Goal: Task Accomplishment & Management: Manage account settings

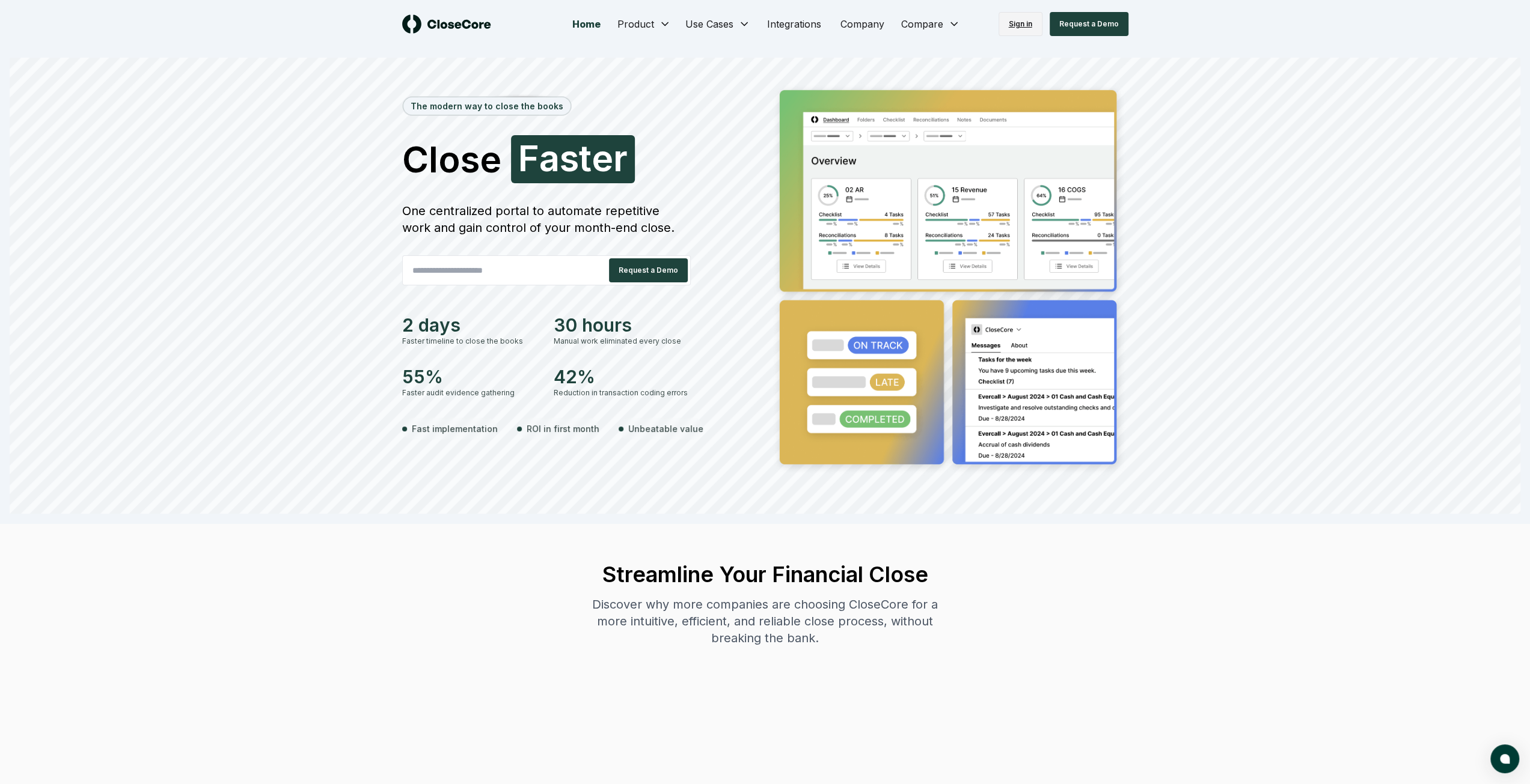
click at [1039, 27] on link "Sign in" at bounding box center [1020, 24] width 44 height 24
click at [1026, 17] on link "Sign in" at bounding box center [1020, 24] width 44 height 24
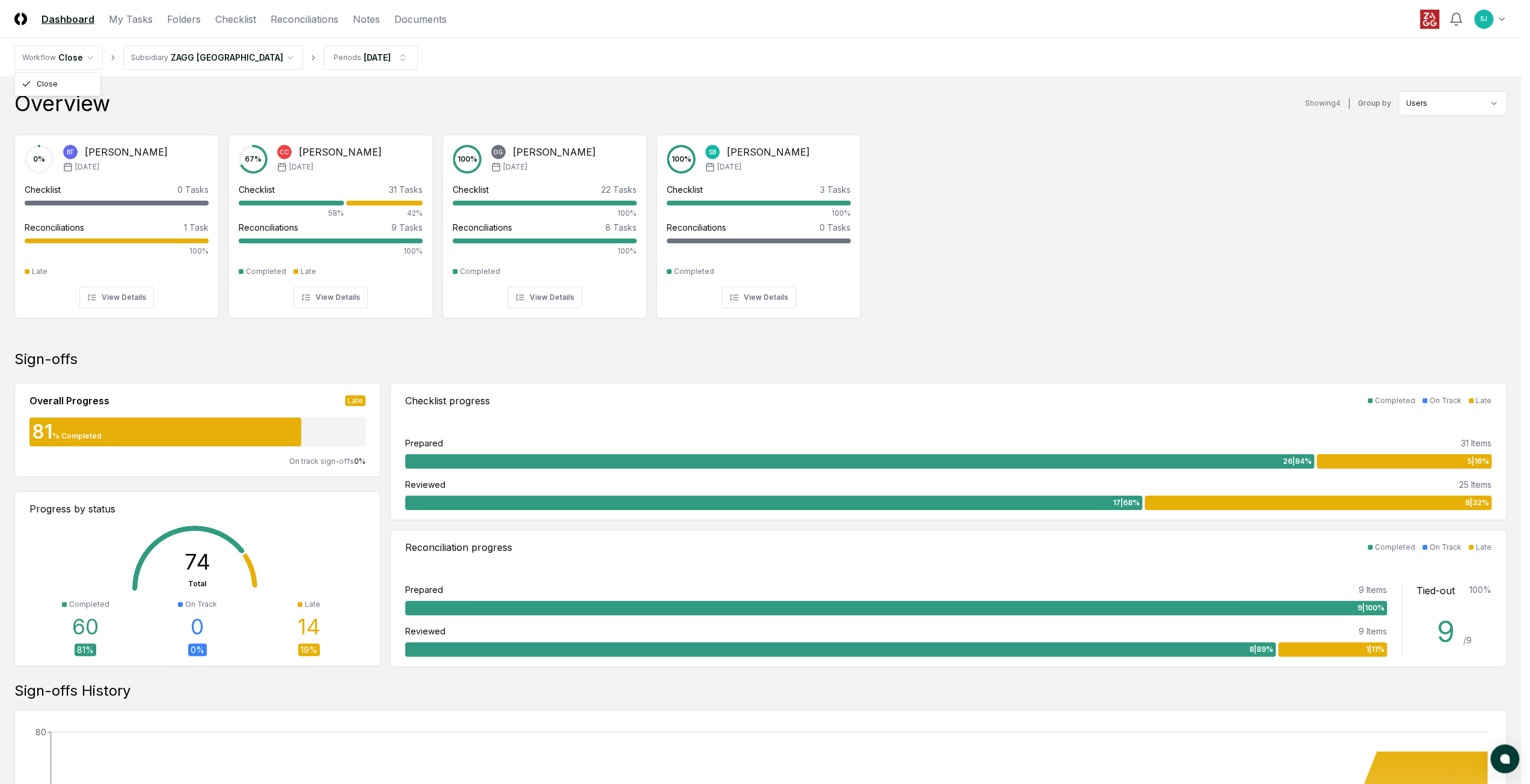
click at [86, 58] on html "CloseCore Dashboard My Tasks Folders Checklist Reconciliations Notes Documents …" at bounding box center [765, 707] width 1530 height 1415
click at [86, 57] on html "CloseCore Dashboard My Tasks Folders Checklist Reconciliations Notes Documents …" at bounding box center [769, 707] width 1539 height 1415
click at [223, 56] on html "CloseCore Dashboard My Tasks Folders Checklist Reconciliations Notes Documents …" at bounding box center [765, 707] width 1530 height 1415
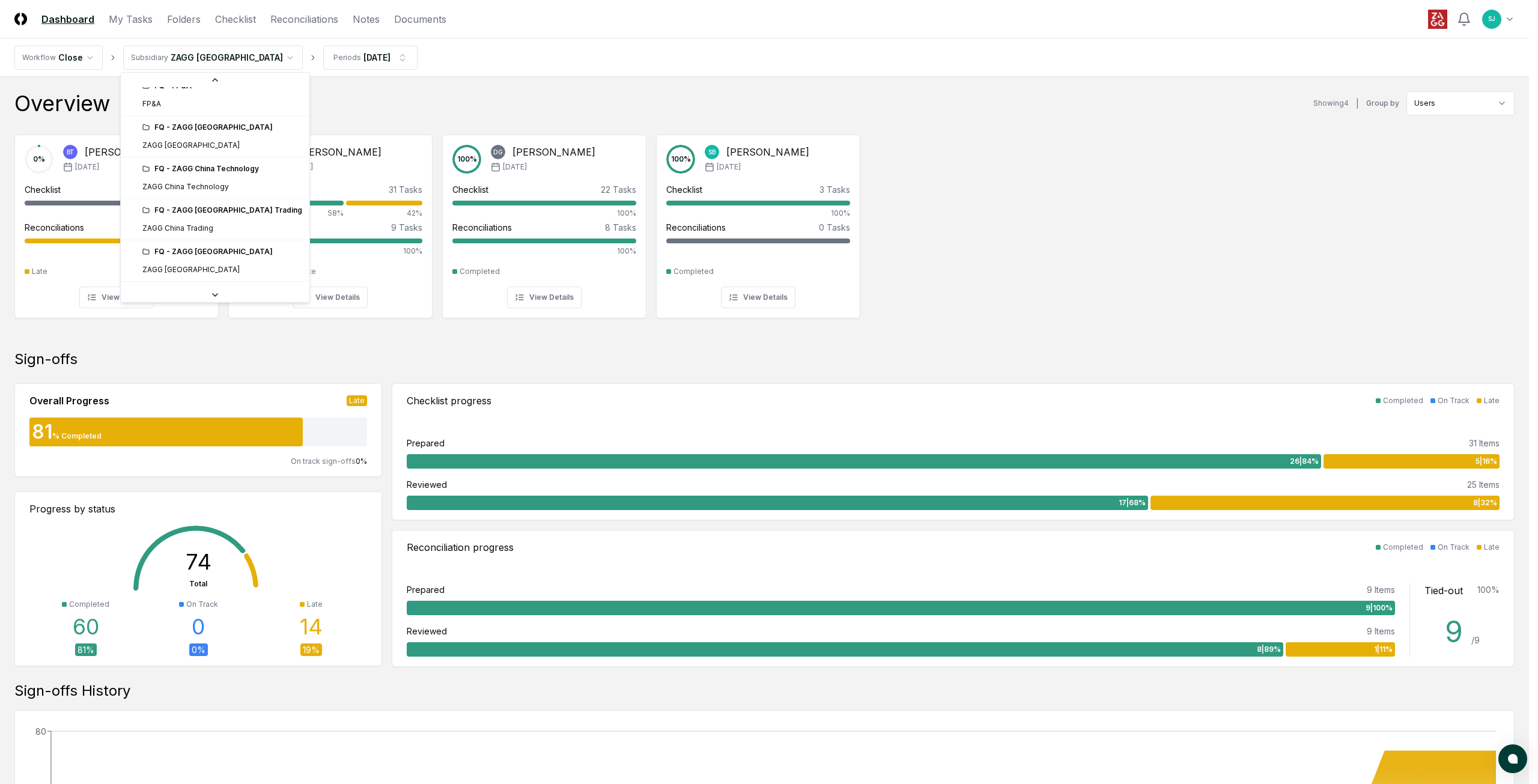
click at [199, 290] on div at bounding box center [215, 294] width 189 height 14
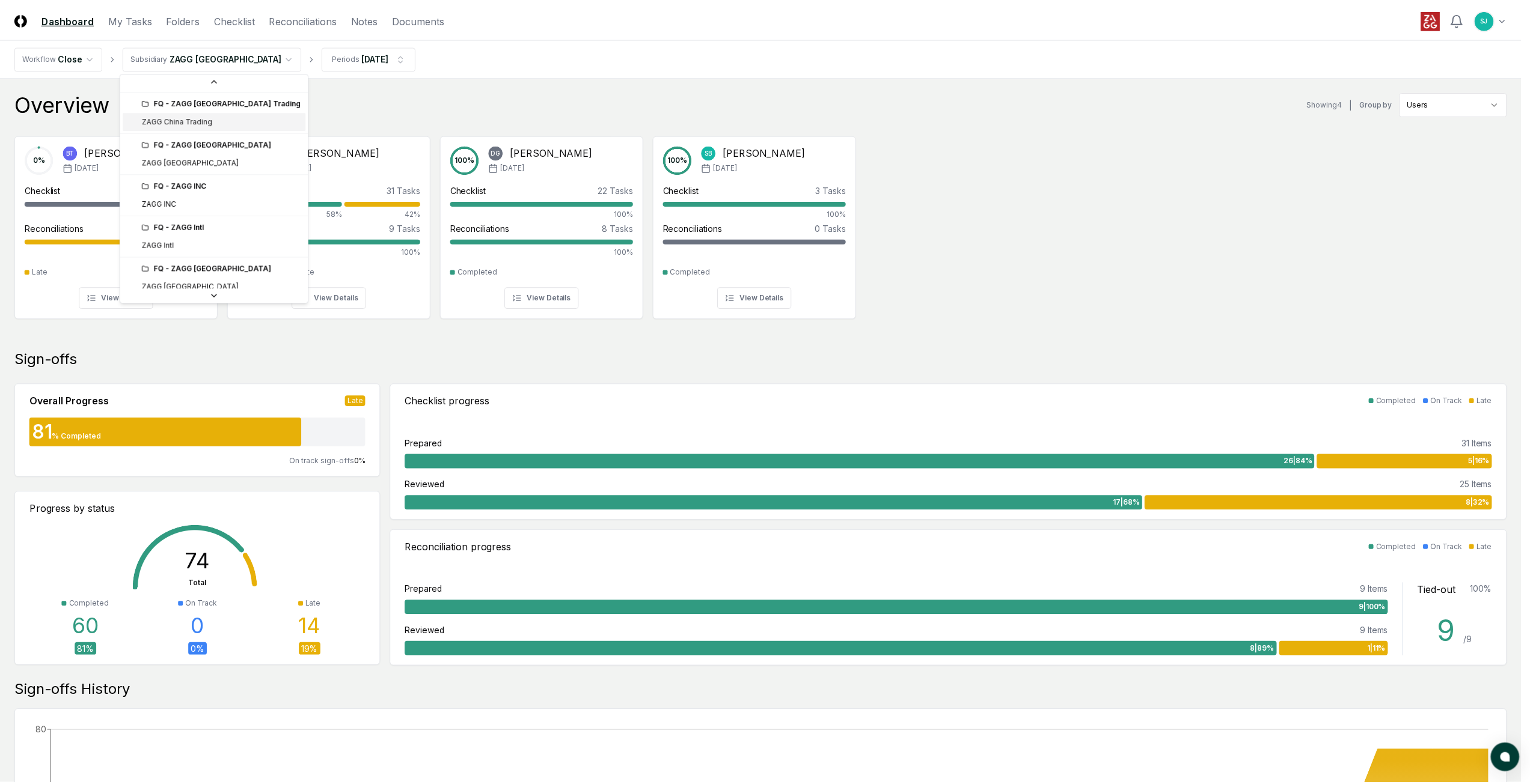
scroll to position [144, 0]
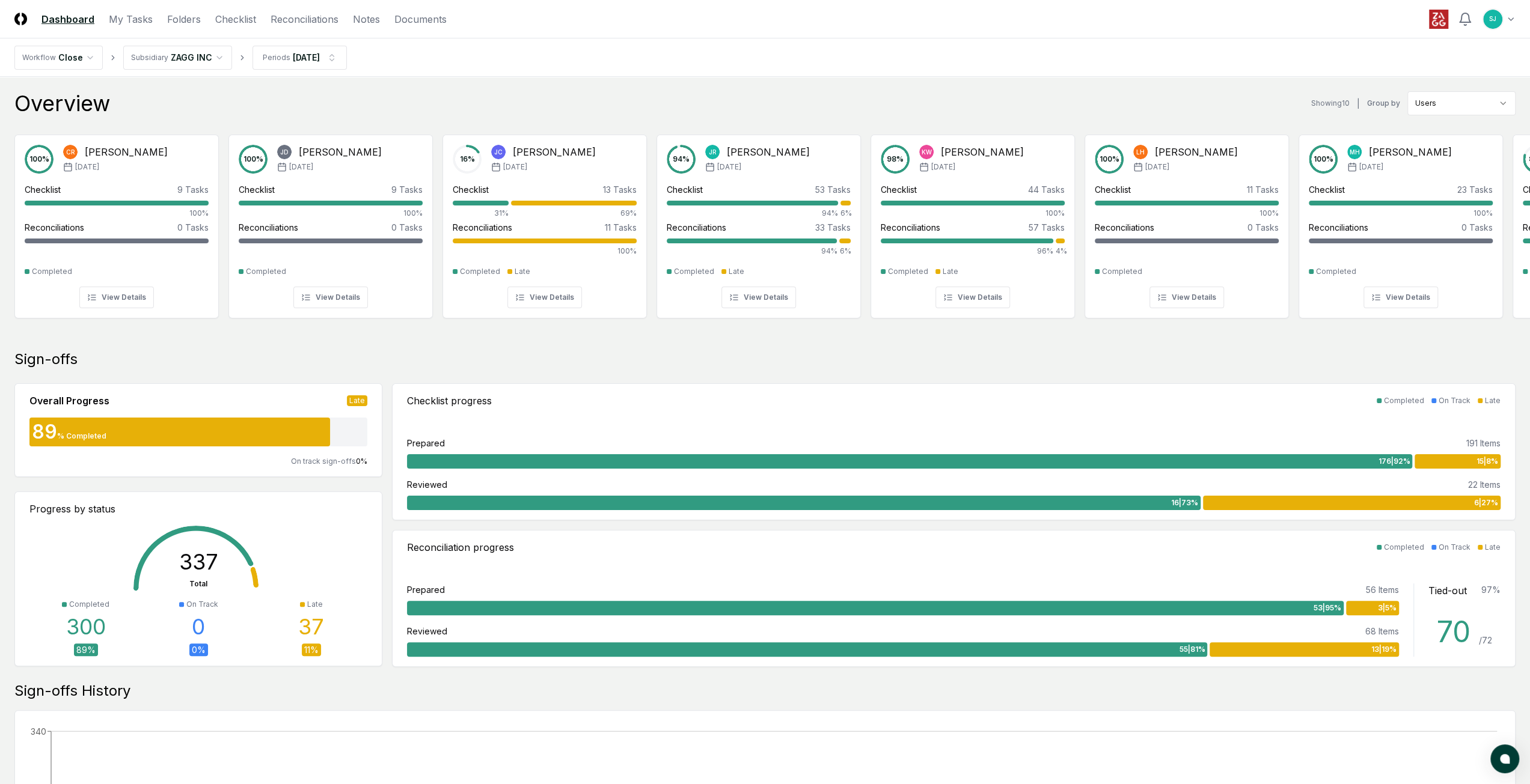
click at [518, 59] on nav "Workflow Close Subsidiary ZAGG INC Periods Aug 2025" at bounding box center [765, 58] width 1530 height 39
click at [241, 325] on div "100 % CR Chris Reece Aug '25 Checklist 9 Tasks 100% Reconciliations 0 Tasks - C…" at bounding box center [765, 230] width 1530 height 210
drag, startPoint x: 228, startPoint y: 329, endPoint x: 304, endPoint y: 334, distance: 76.2
click at [303, 334] on div at bounding box center [765, 333] width 1530 height 6
drag, startPoint x: 304, startPoint y: 334, endPoint x: 496, endPoint y: 337, distance: 192.0
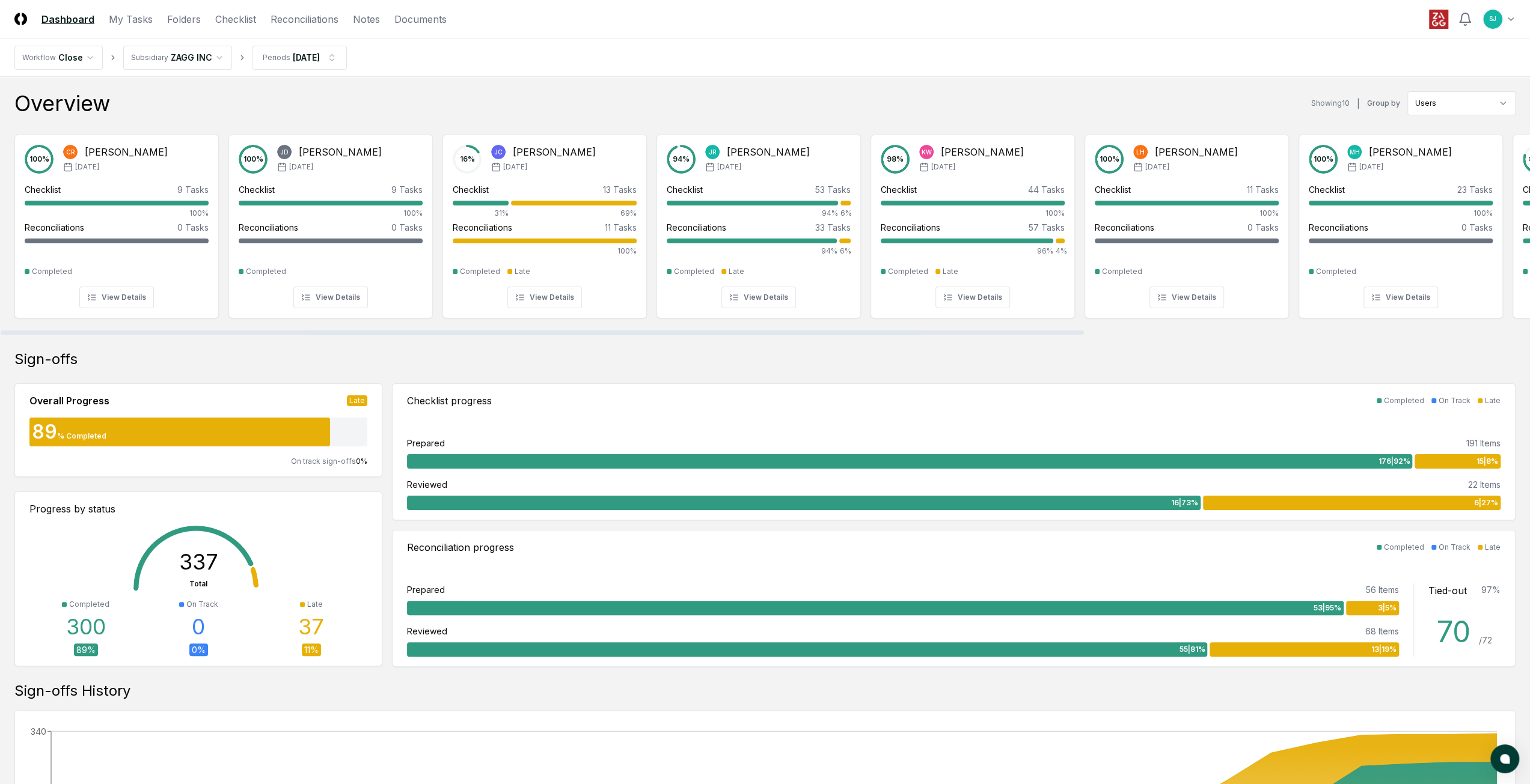
click at [496, 335] on div at bounding box center [765, 333] width 1530 height 6
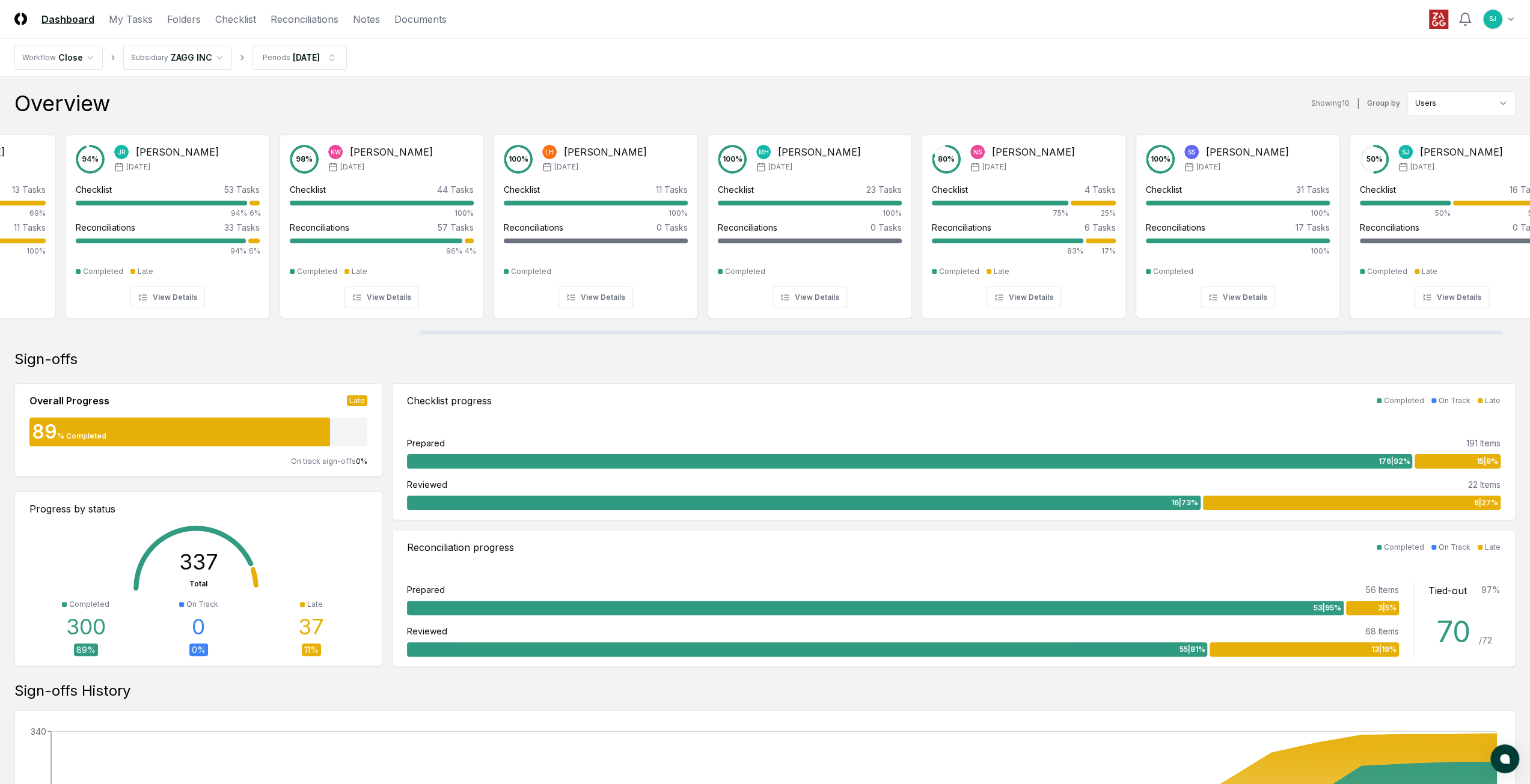
scroll to position [0, 629]
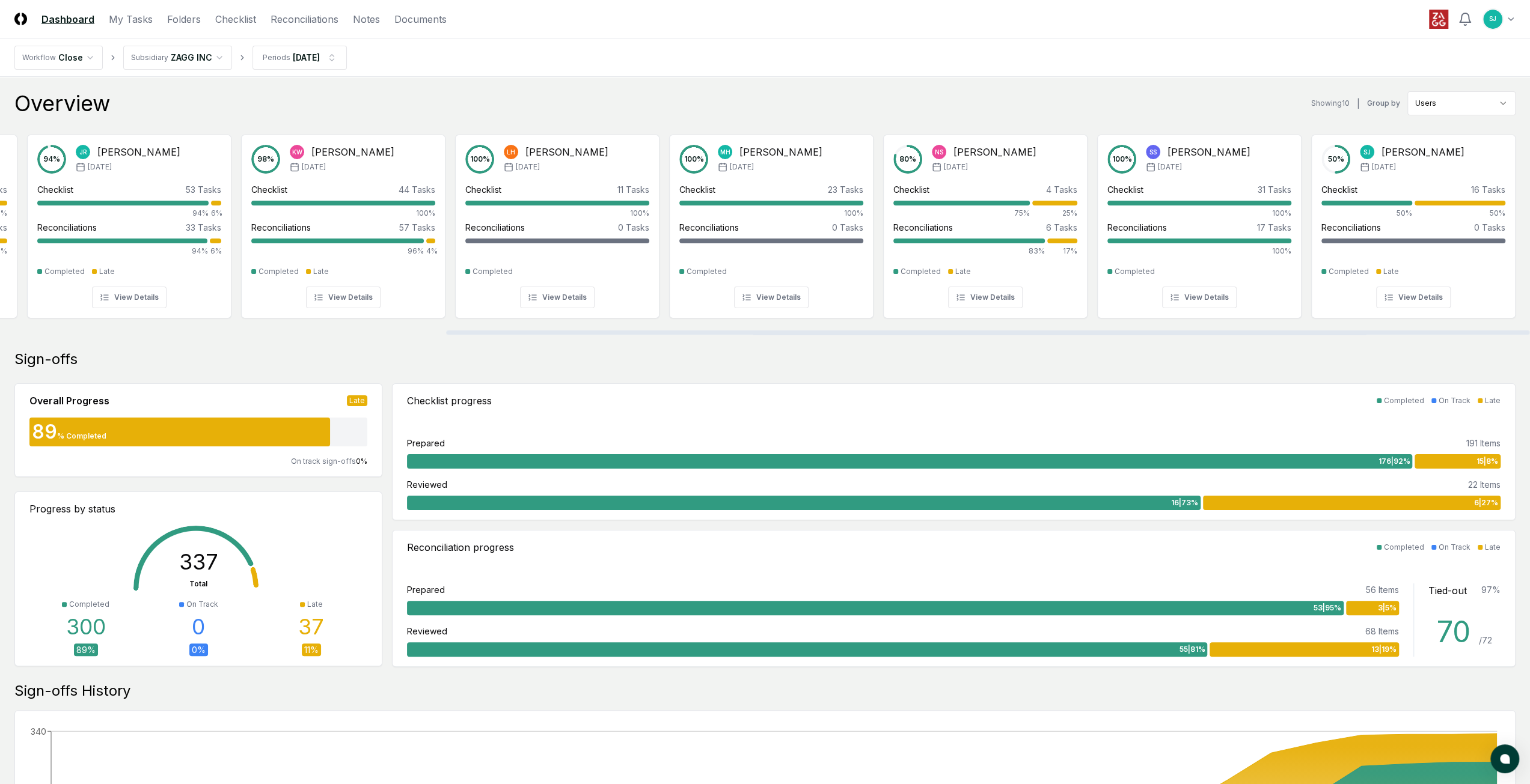
drag, startPoint x: 461, startPoint y: 331, endPoint x: 1093, endPoint y: 340, distance: 632.1
click at [1093, 334] on div at bounding box center [988, 333] width 1083 height 4
click at [1409, 168] on div "Aug '25" at bounding box center [1412, 166] width 104 height 11
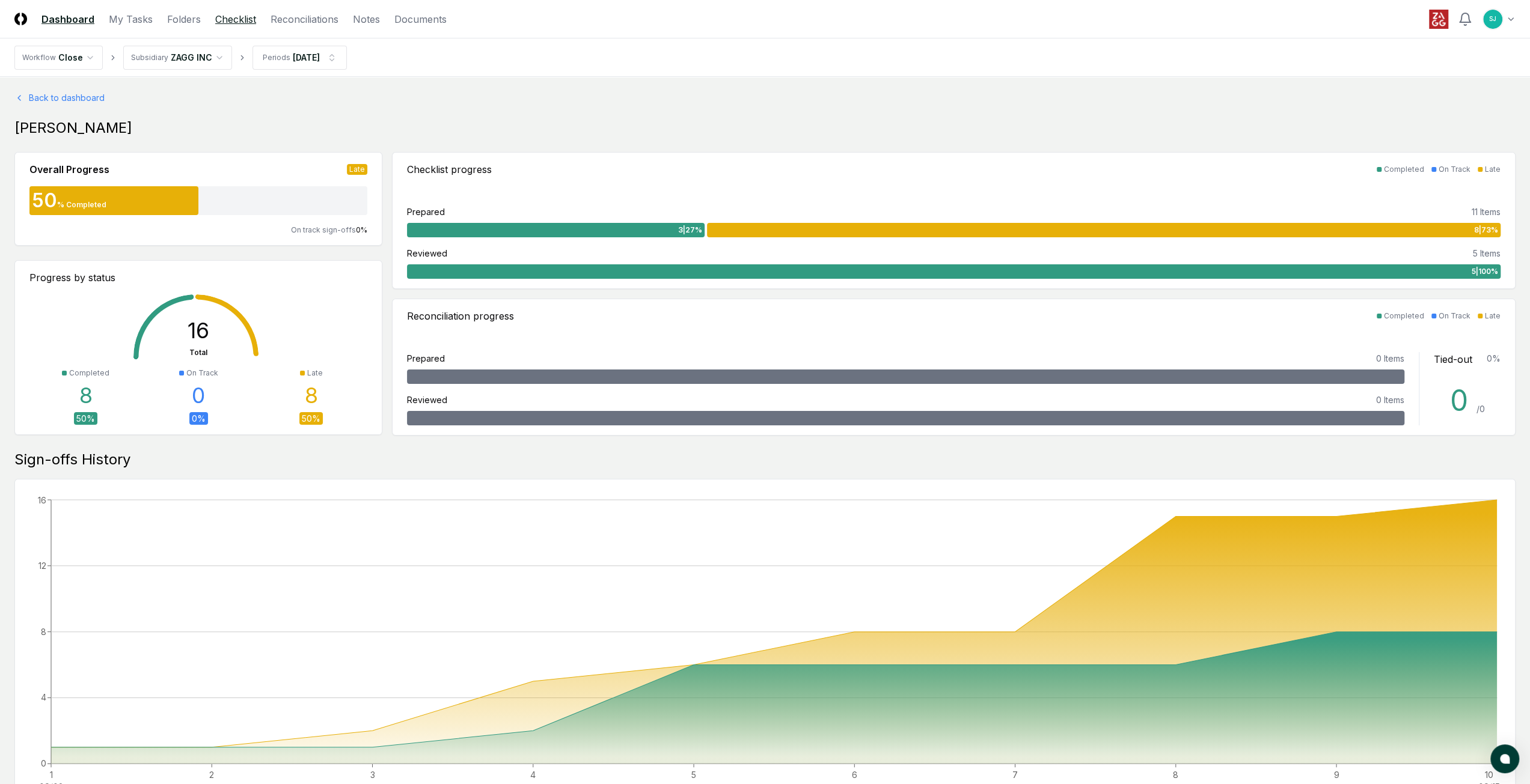
click at [243, 23] on link "Checklist" at bounding box center [235, 19] width 41 height 14
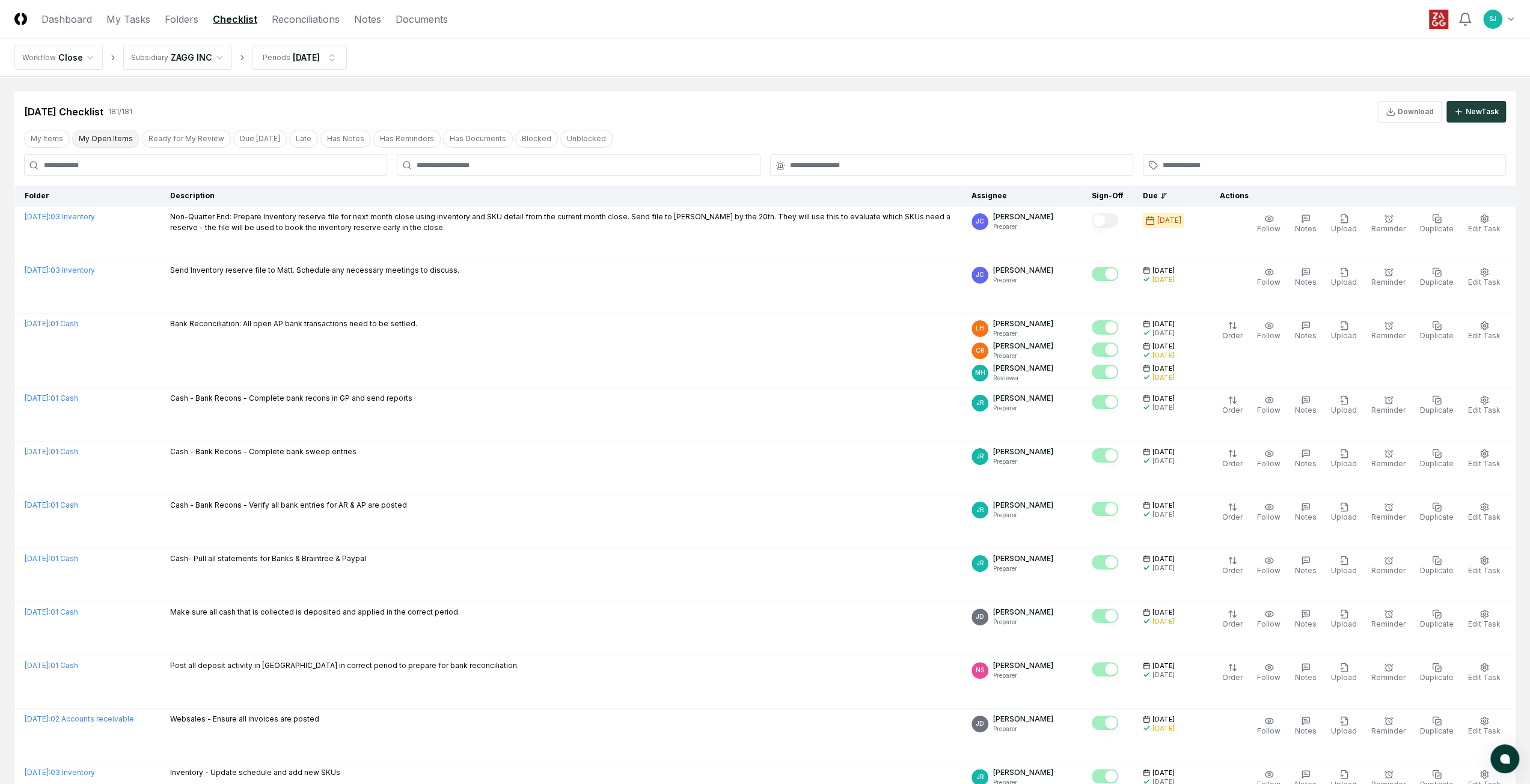
click at [108, 140] on button "My Open Items" at bounding box center [106, 139] width 68 height 18
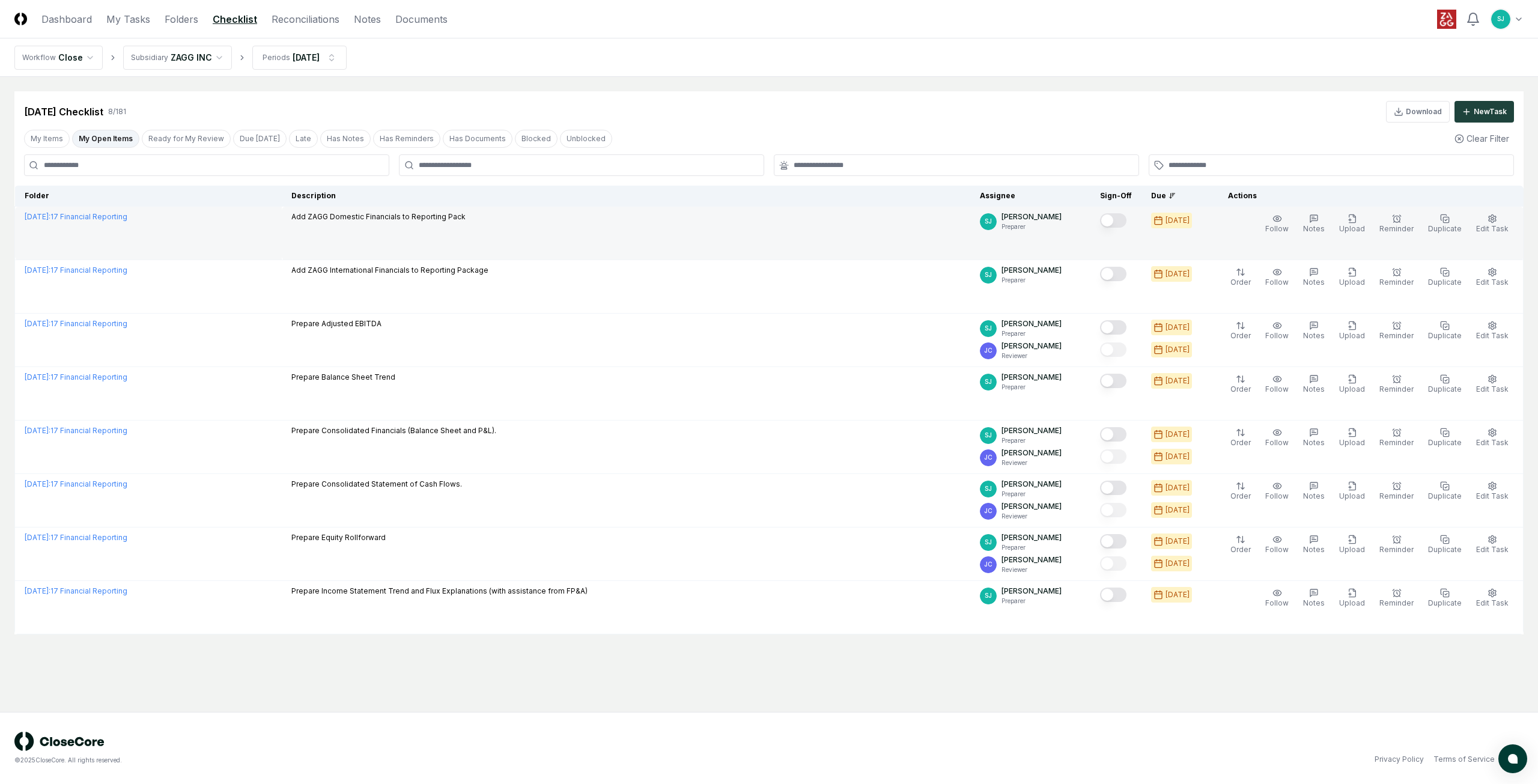
click at [1127, 223] on button "Mark complete" at bounding box center [1113, 220] width 26 height 14
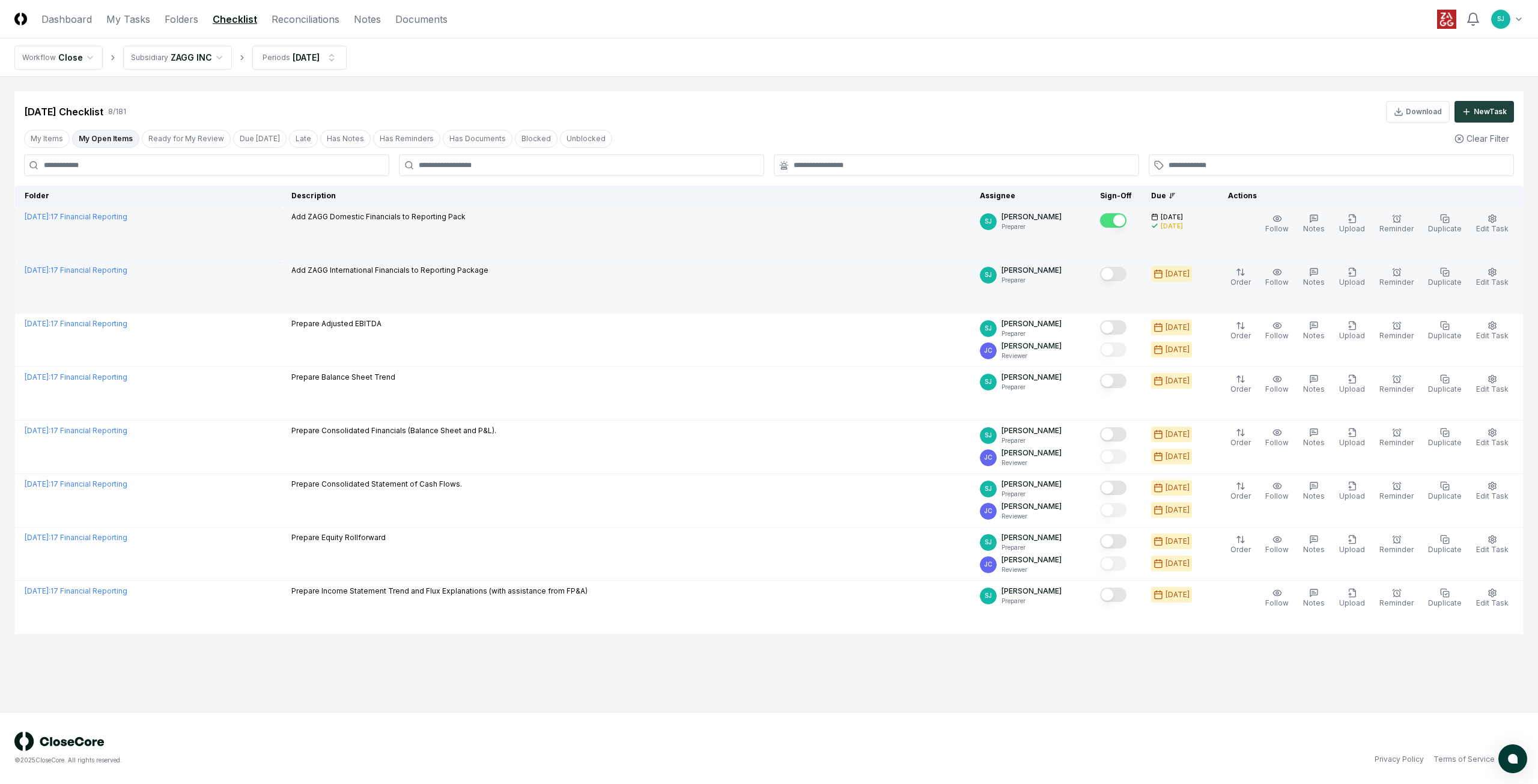
click at [1127, 271] on button "Mark complete" at bounding box center [1113, 274] width 26 height 14
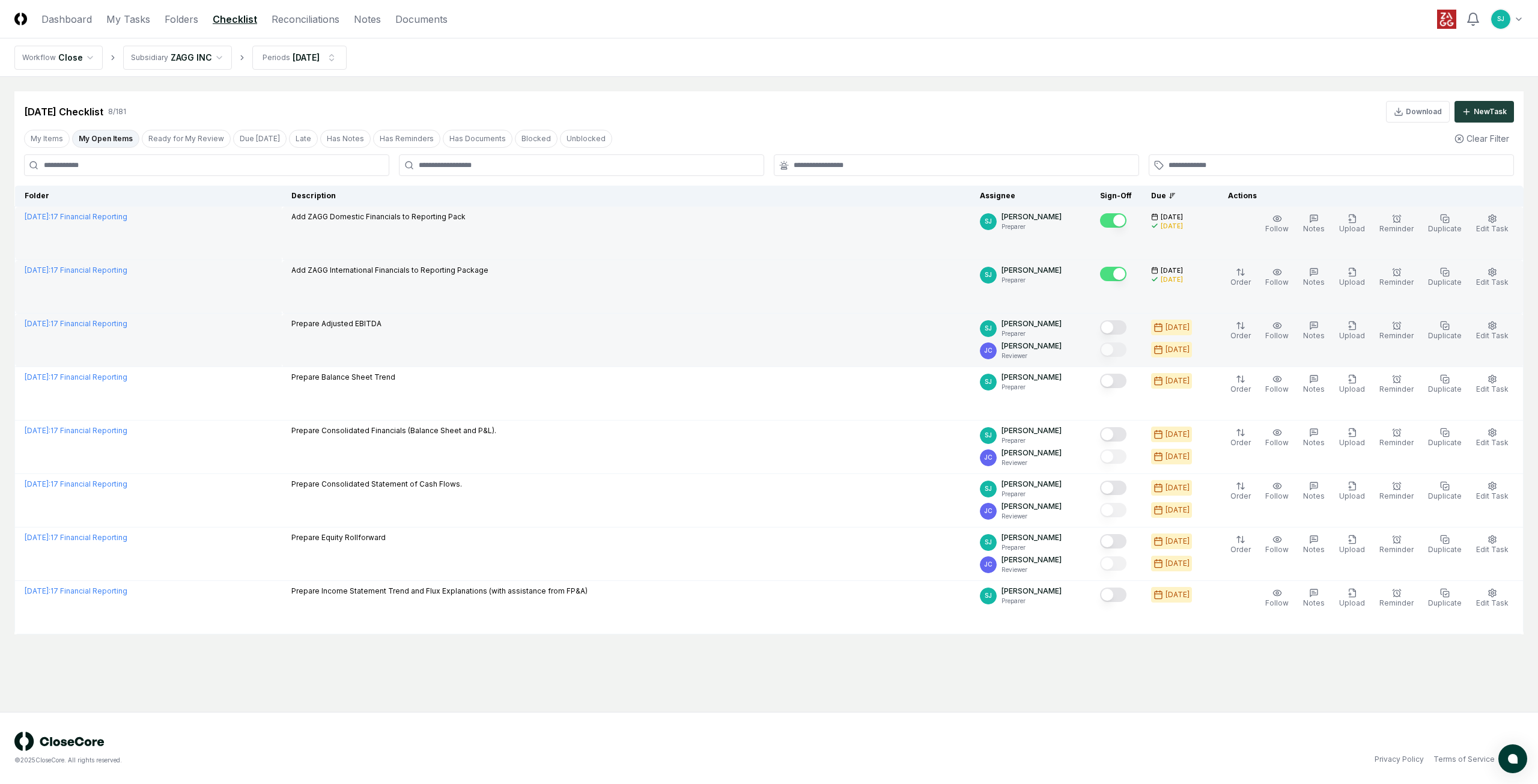
click at [1127, 324] on button "Mark complete" at bounding box center [1113, 327] width 26 height 14
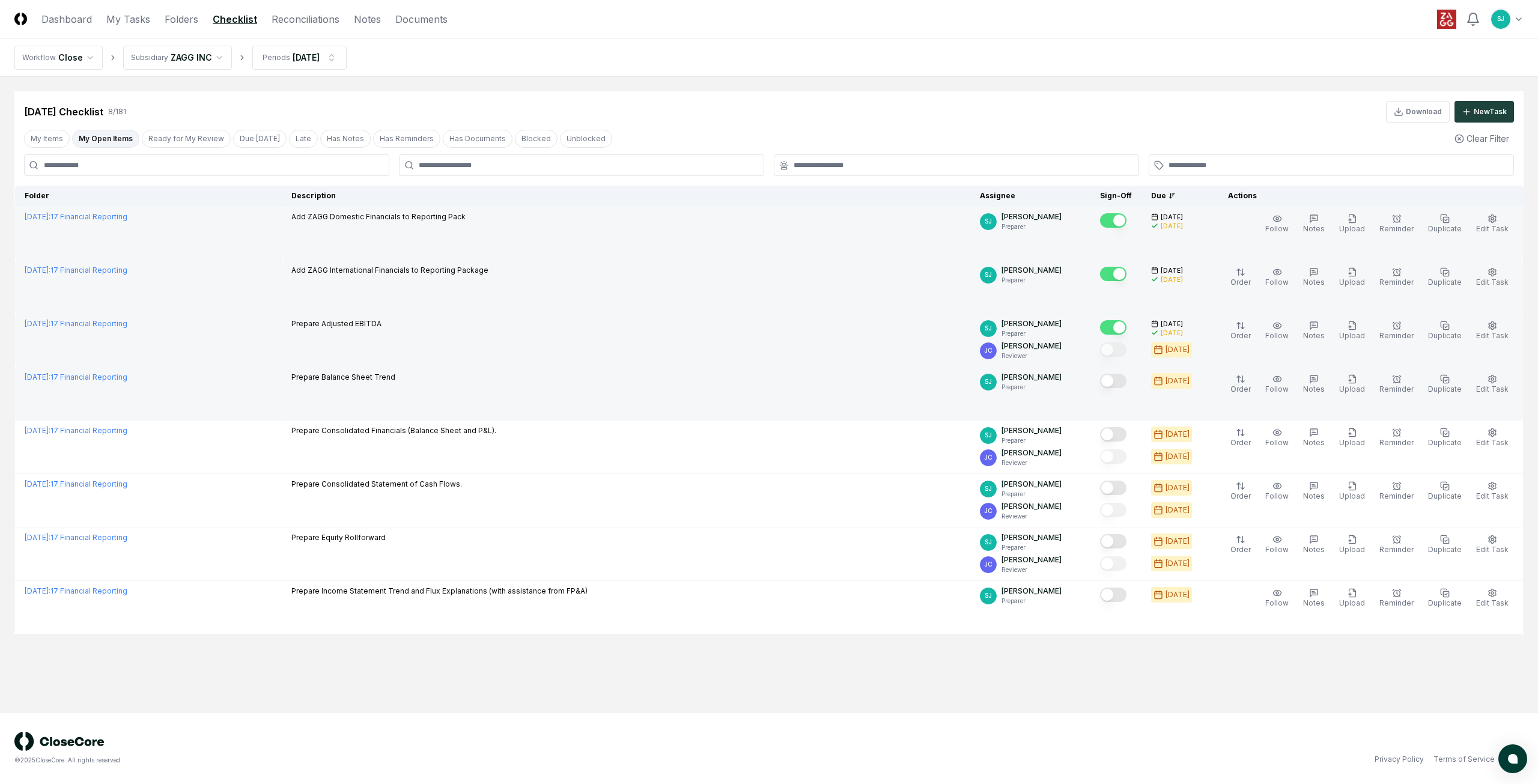
click at [1126, 376] on button "Mark complete" at bounding box center [1113, 381] width 26 height 14
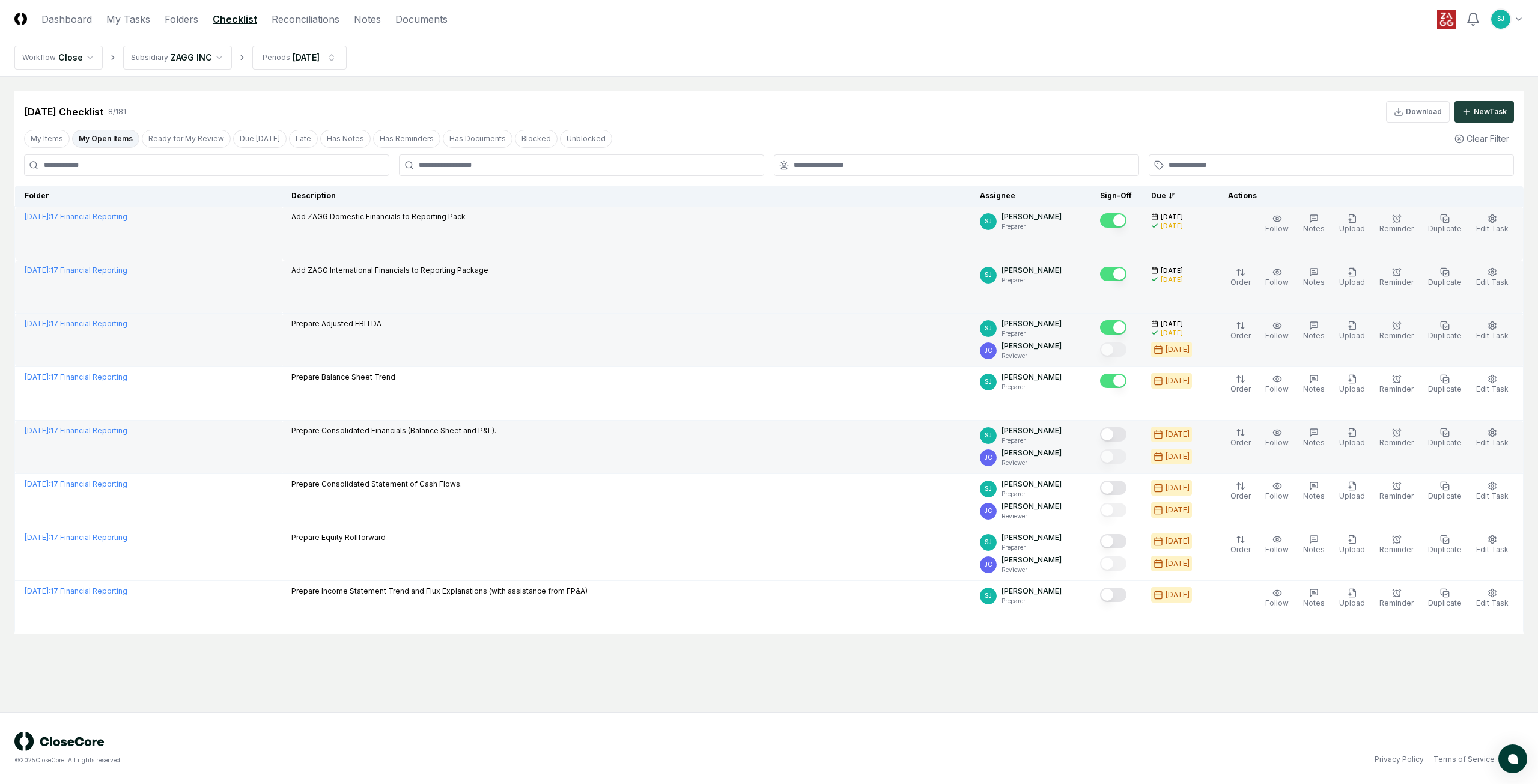
click at [1125, 431] on button "Mark complete" at bounding box center [1113, 434] width 26 height 14
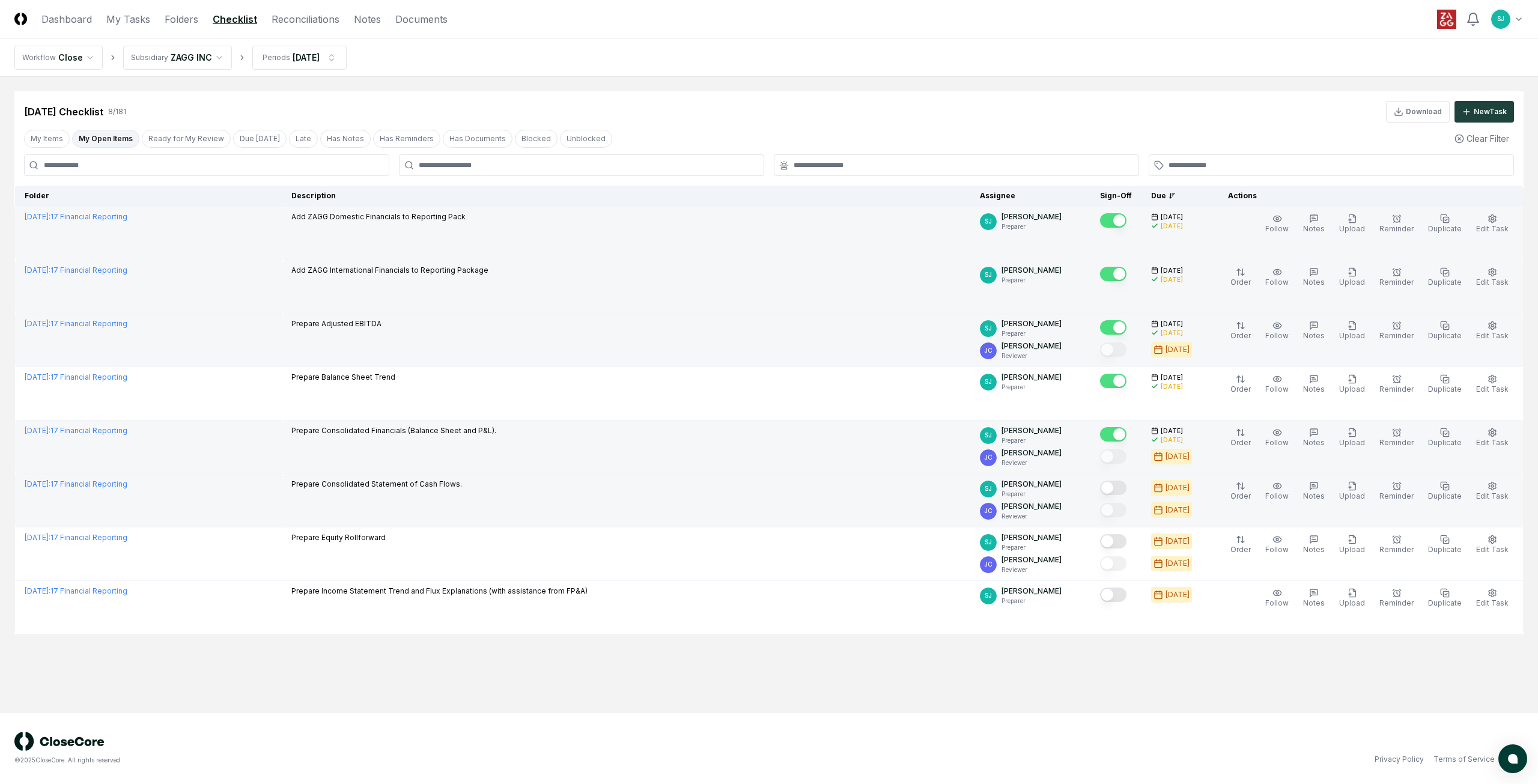
click at [1125, 481] on button "Mark complete" at bounding box center [1113, 488] width 26 height 14
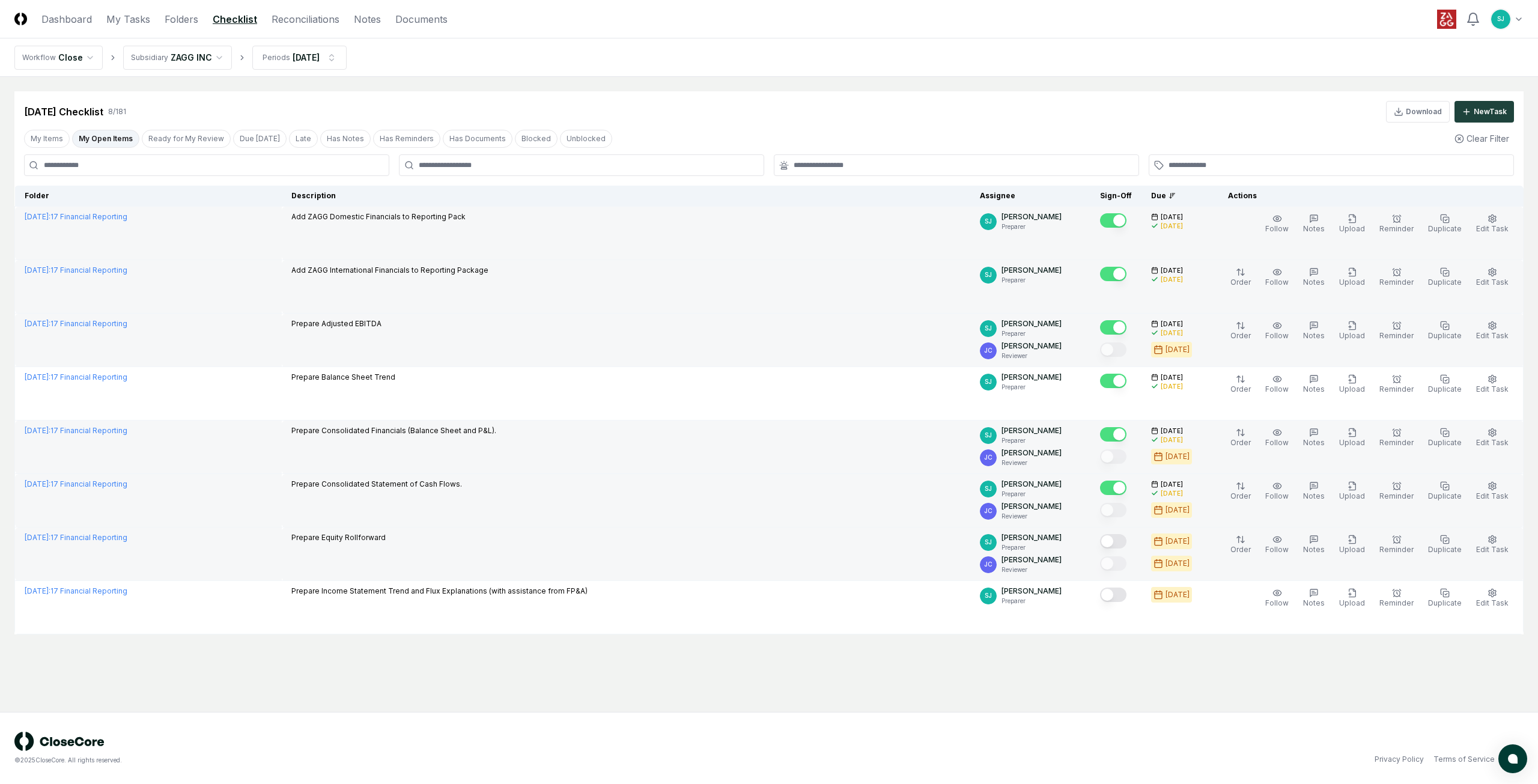
click at [1125, 541] on button "Mark complete" at bounding box center [1113, 541] width 26 height 14
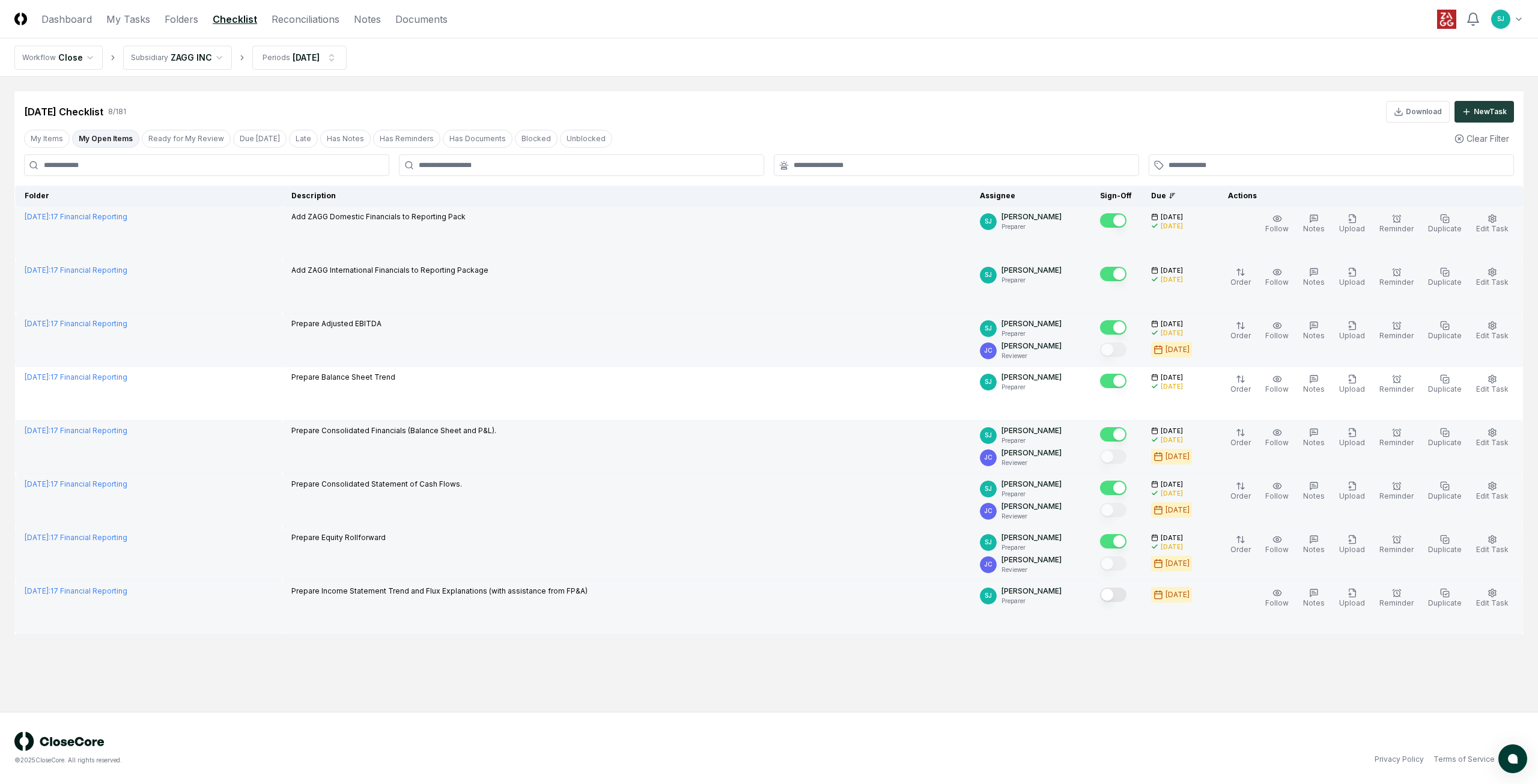
click at [1126, 593] on button "Mark complete" at bounding box center [1113, 595] width 26 height 14
click at [725, 109] on div "Aug 2025 Checklist 8 / 181 Download New Task" at bounding box center [768, 111] width 1490 height 22
click at [75, 26] on header "CloseCore Dashboard My Tasks Folders Checklist Reconciliations Notes Documents …" at bounding box center [769, 19] width 1538 height 39
click at [70, 23] on link "Dashboard" at bounding box center [66, 19] width 51 height 14
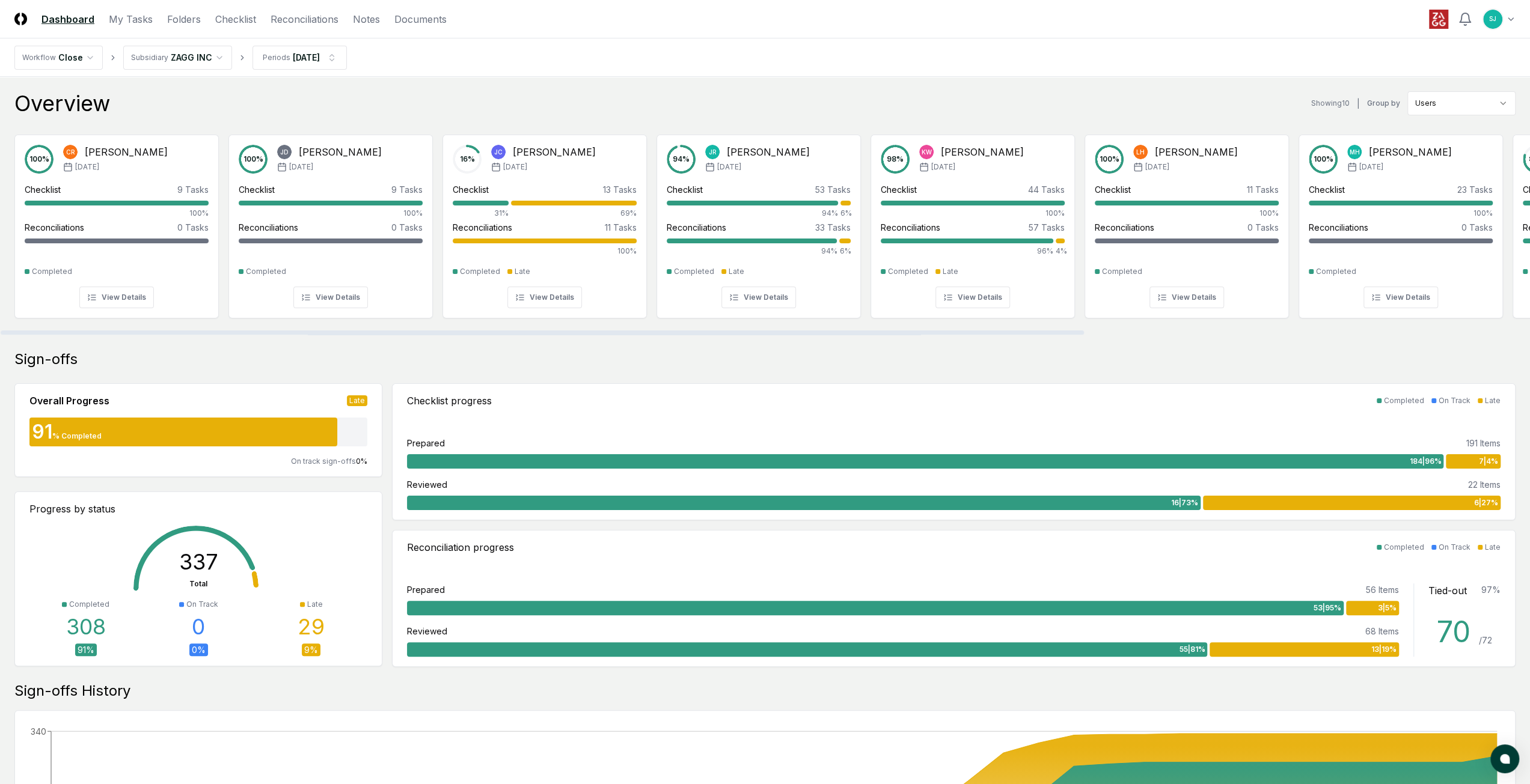
drag, startPoint x: 249, startPoint y: 330, endPoint x: 131, endPoint y: 307, distance: 120.2
click at [131, 331] on div at bounding box center [542, 333] width 1083 height 4
click at [485, 355] on div "Sign-offs" at bounding box center [765, 359] width 1501 height 19
click at [570, 28] on header "CloseCore Dashboard My Tasks Folders Checklist Reconciliations Notes Documents …" at bounding box center [765, 19] width 1530 height 39
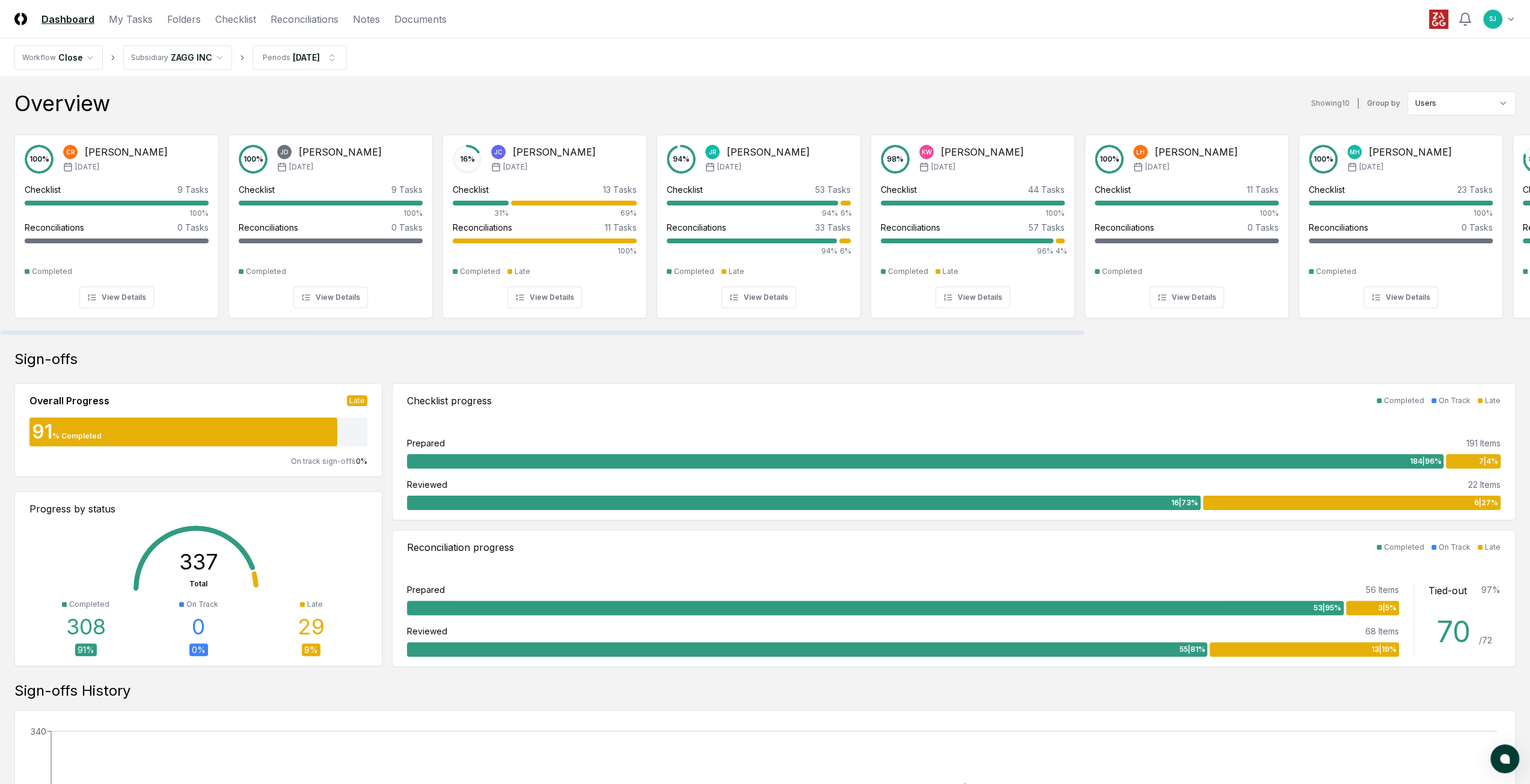
click at [570, 45] on nav "Workflow Close Subsidiary ZAGG INC Periods Aug 2025" at bounding box center [765, 58] width 1530 height 39
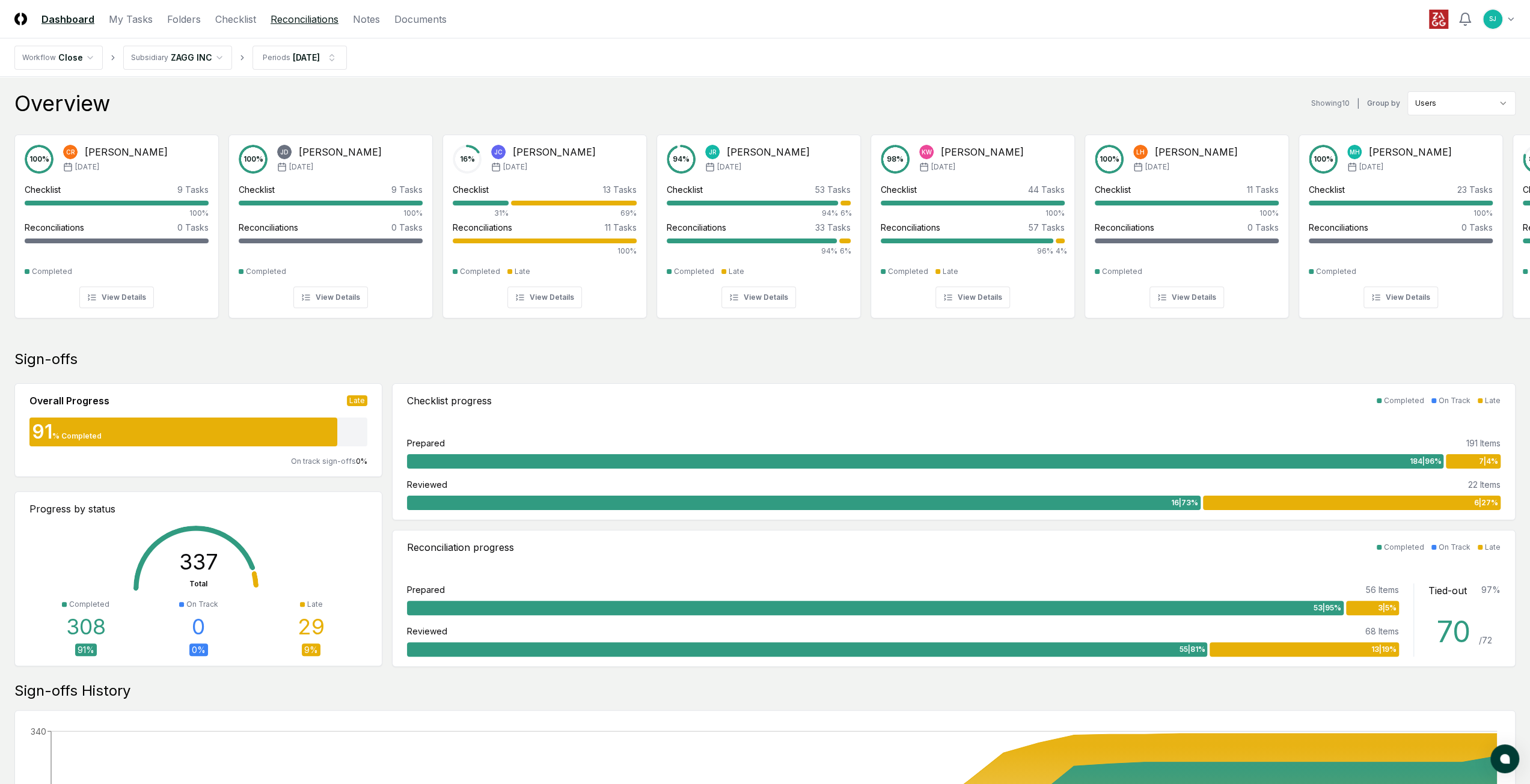
click at [305, 20] on link "Reconciliations" at bounding box center [304, 19] width 68 height 14
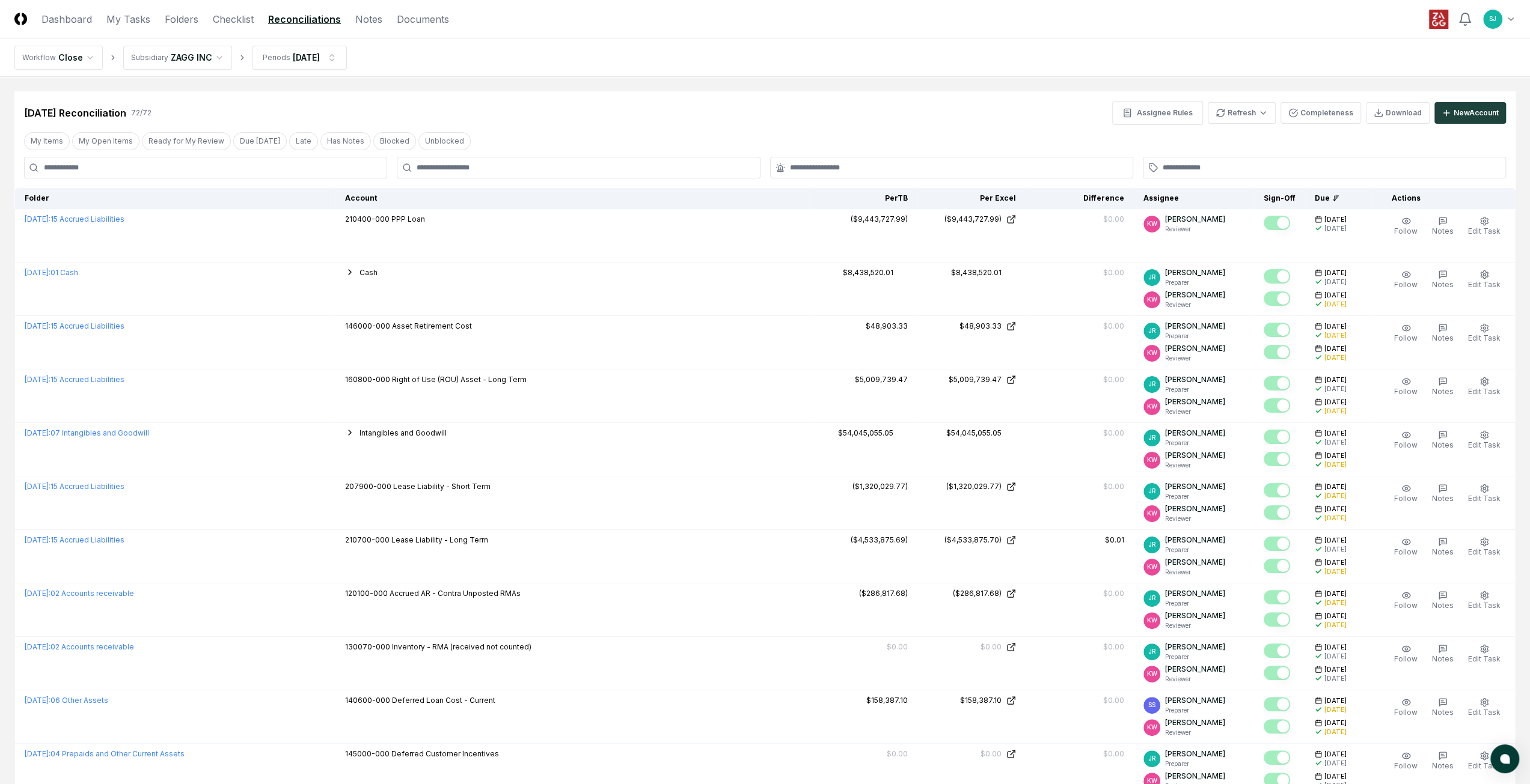
drag, startPoint x: 789, startPoint y: 419, endPoint x: 742, endPoint y: 175, distance: 248.5
click at [464, 100] on div "Aug 2025 Reconciliation 72 / 72 Assignee Rules Refresh Completeness Download Ne…" at bounding box center [765, 108] width 1501 height 34
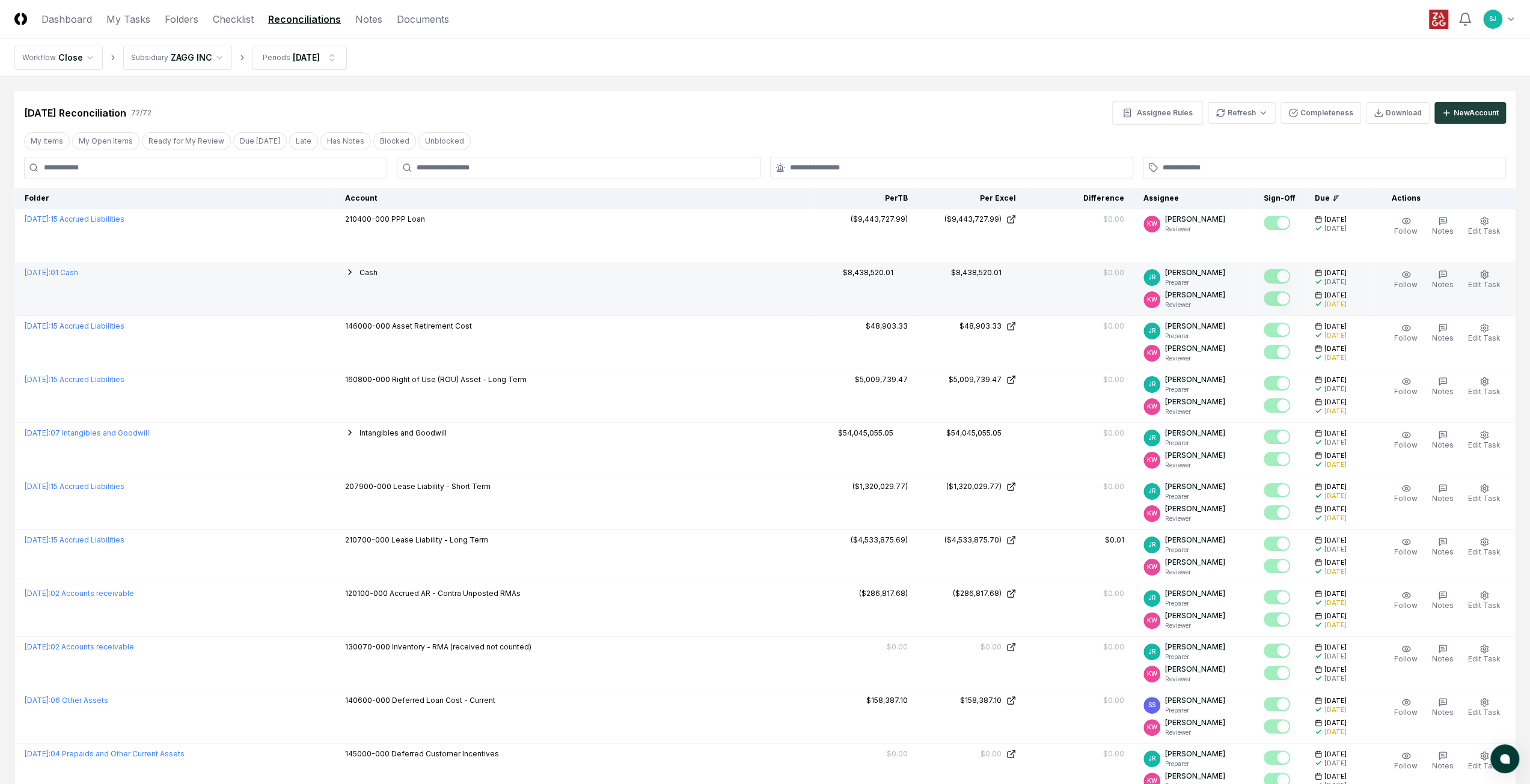
click at [355, 269] on icon "button" at bounding box center [350, 272] width 9 height 9
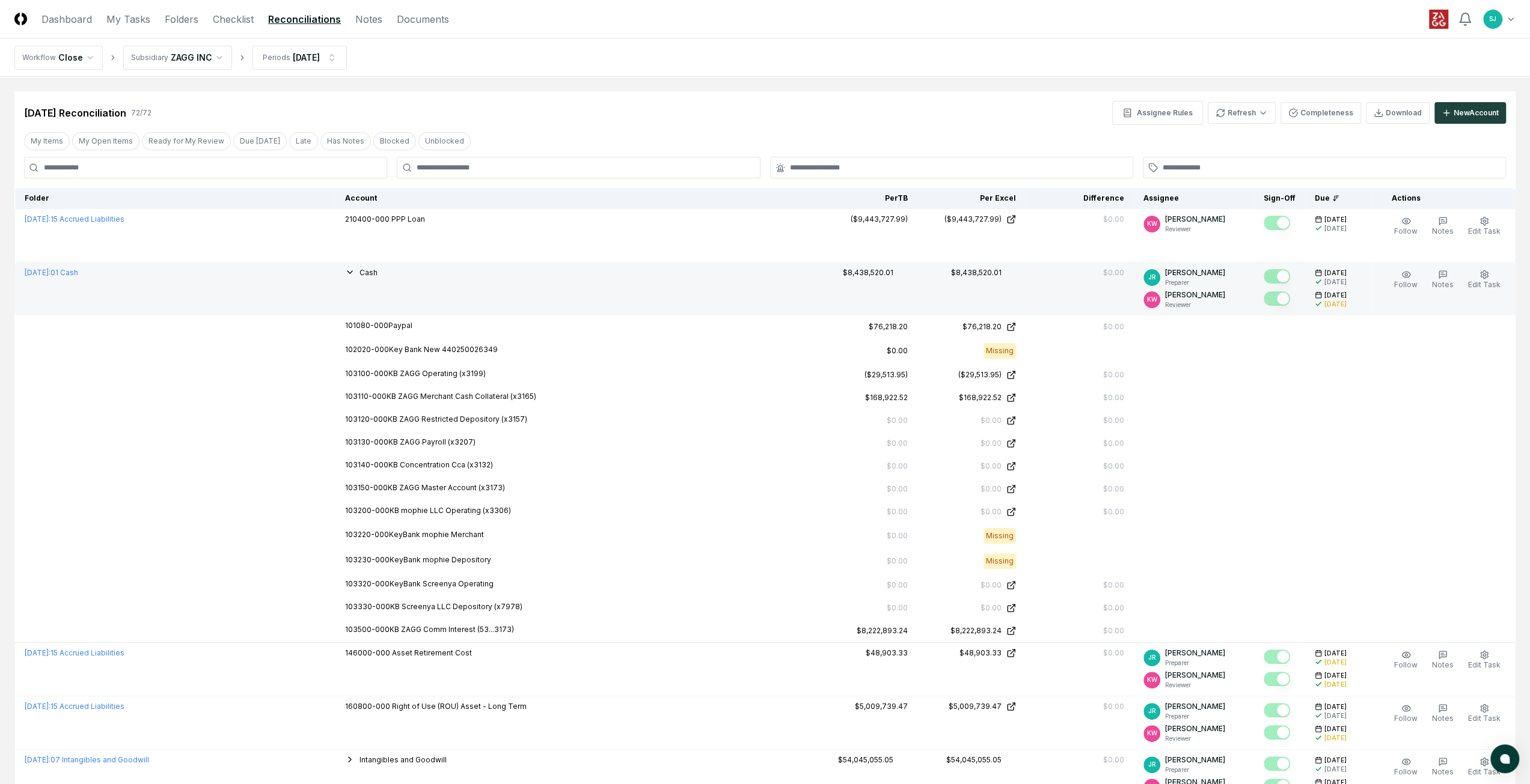
click at [355, 269] on icon "button" at bounding box center [350, 272] width 9 height 9
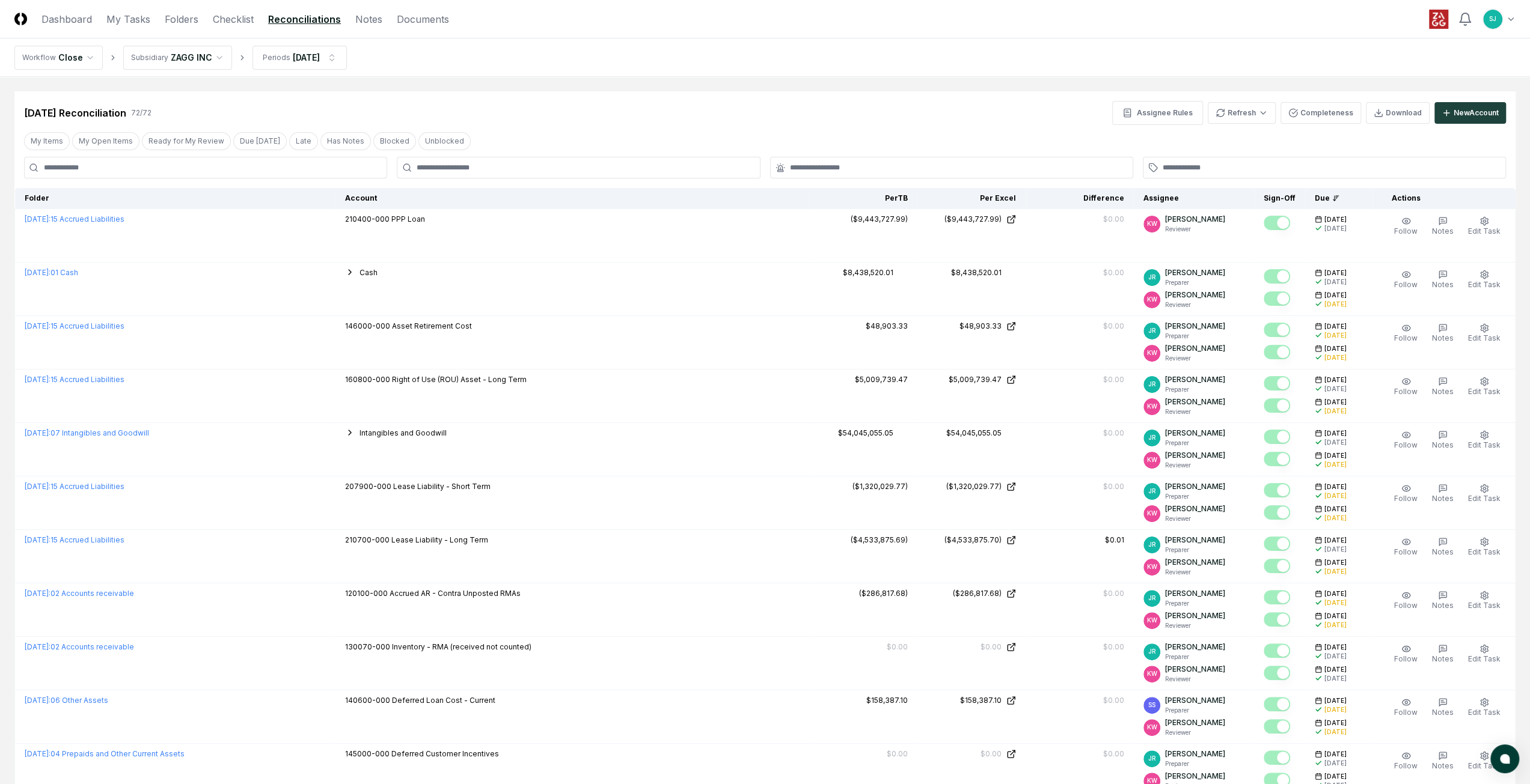
click at [610, 93] on div "Aug 2025 Reconciliation 72 / 72 Assignee Rules Refresh Completeness Download Ne…" at bounding box center [765, 108] width 1501 height 34
click at [1072, 37] on header "CloseCore Dashboard My Tasks Folders Checklist Reconciliations Notes Documents …" at bounding box center [765, 19] width 1530 height 39
click at [511, 94] on div "Aug 2025 Reconciliation 72 / 72 Assignee Rules Refresh Completeness Download Ne…" at bounding box center [765, 108] width 1501 height 34
click at [523, 62] on nav "Workflow Close Subsidiary ZAGG INC Periods Aug 2025" at bounding box center [765, 58] width 1530 height 39
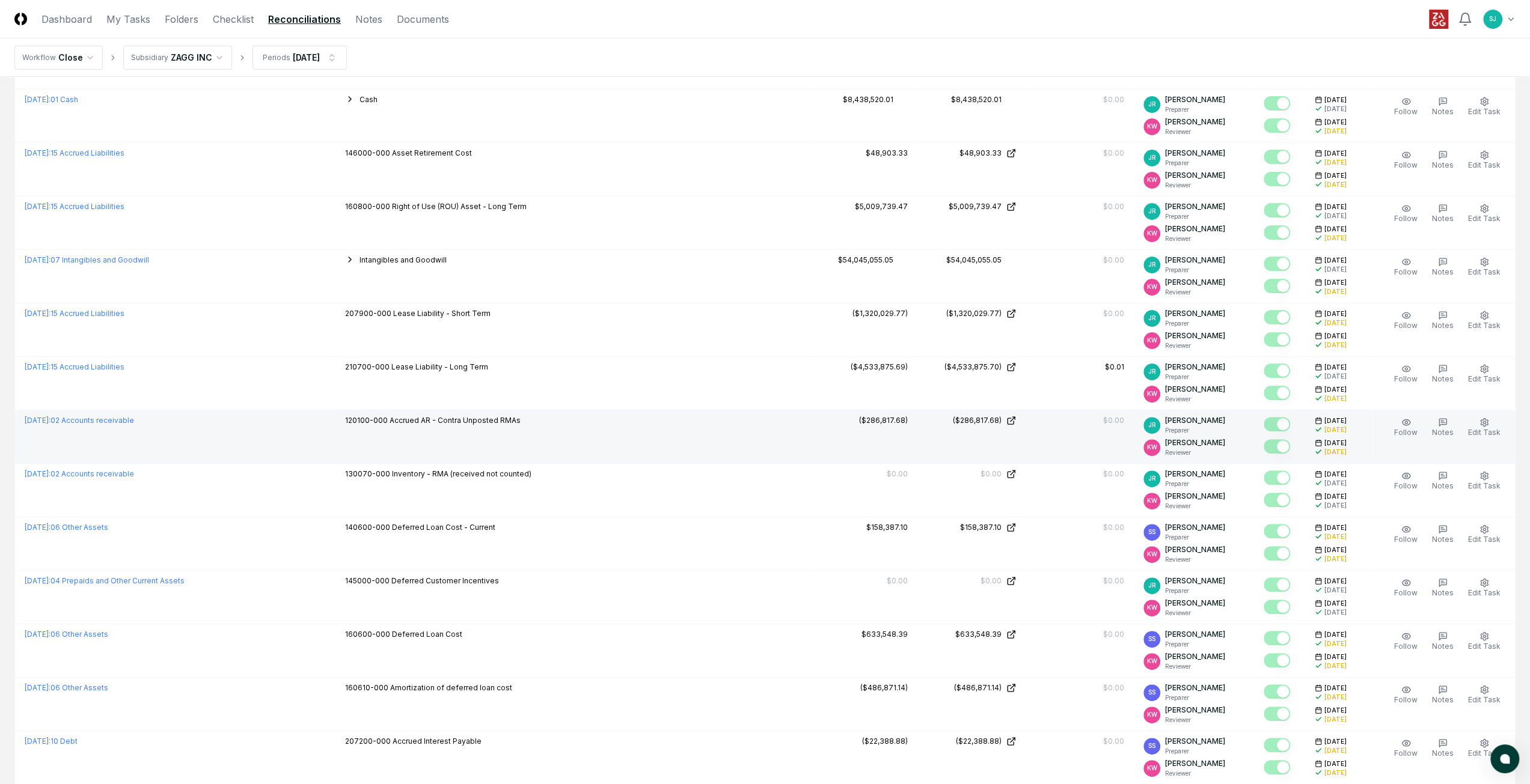
scroll to position [240, 0]
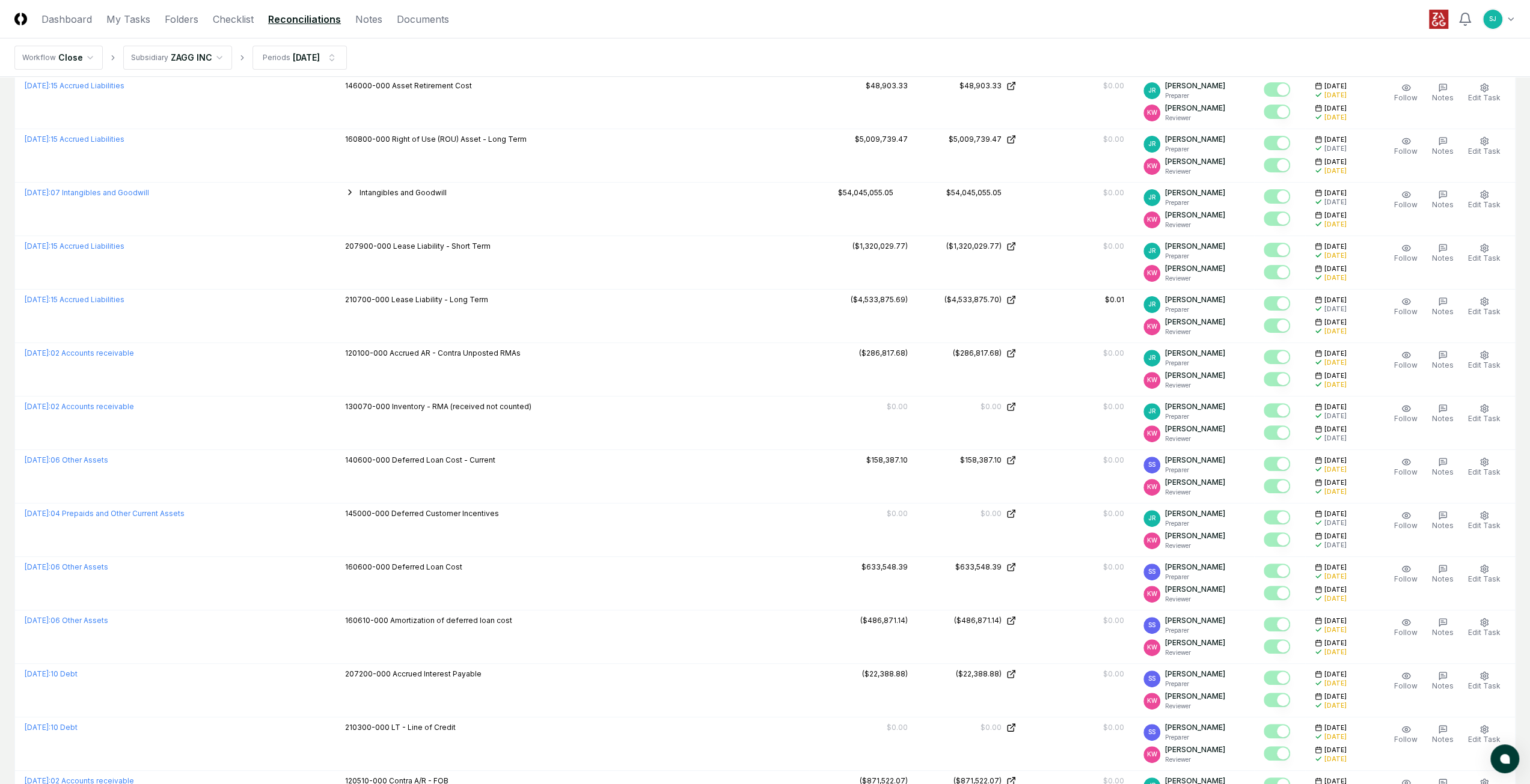
click at [614, 31] on header "CloseCore Dashboard My Tasks Folders Checklist Reconciliations Notes Documents …" at bounding box center [765, 19] width 1530 height 39
click at [616, 34] on header "CloseCore Dashboard My Tasks Folders Checklist Reconciliations Notes Documents …" at bounding box center [765, 19] width 1530 height 39
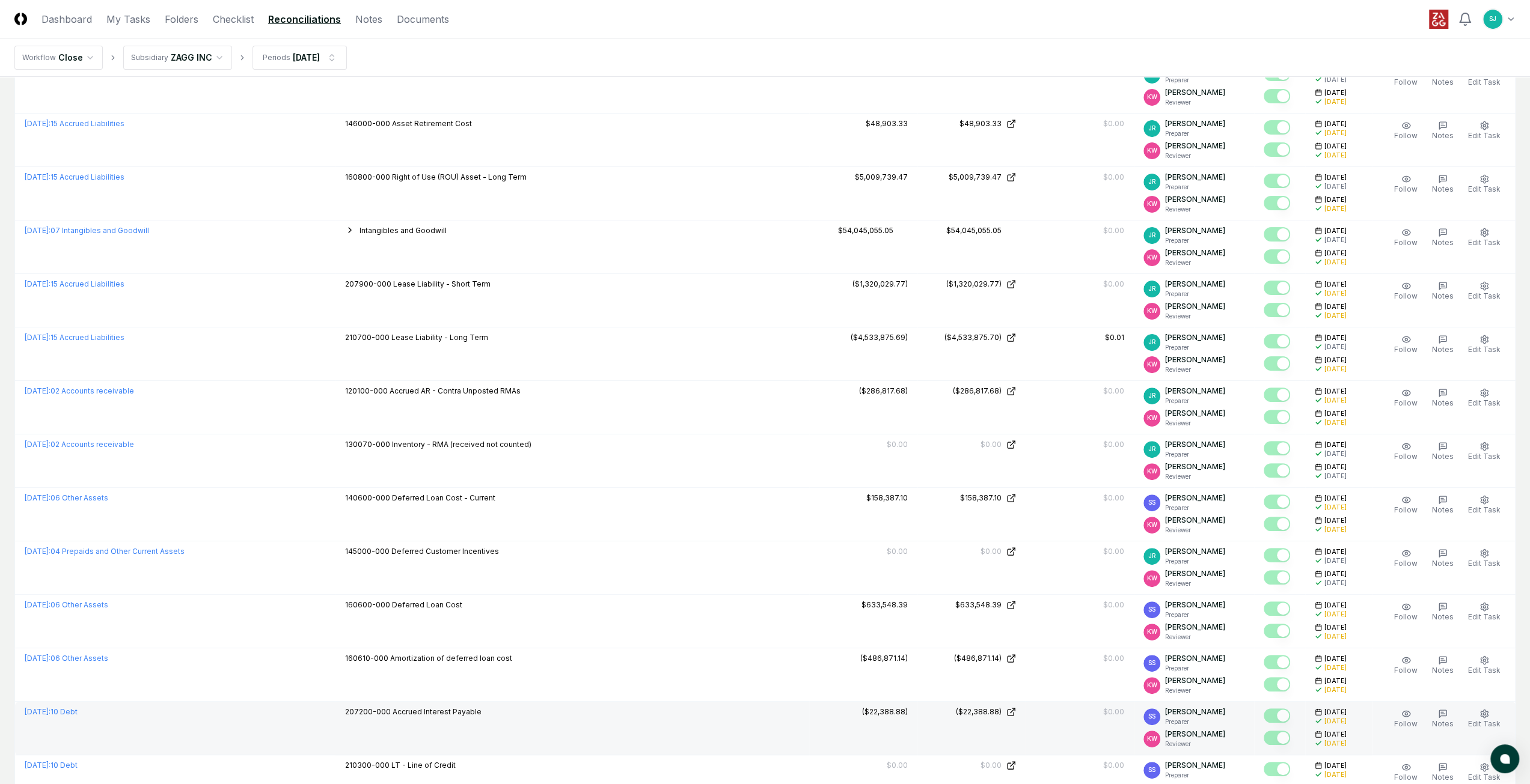
scroll to position [0, 0]
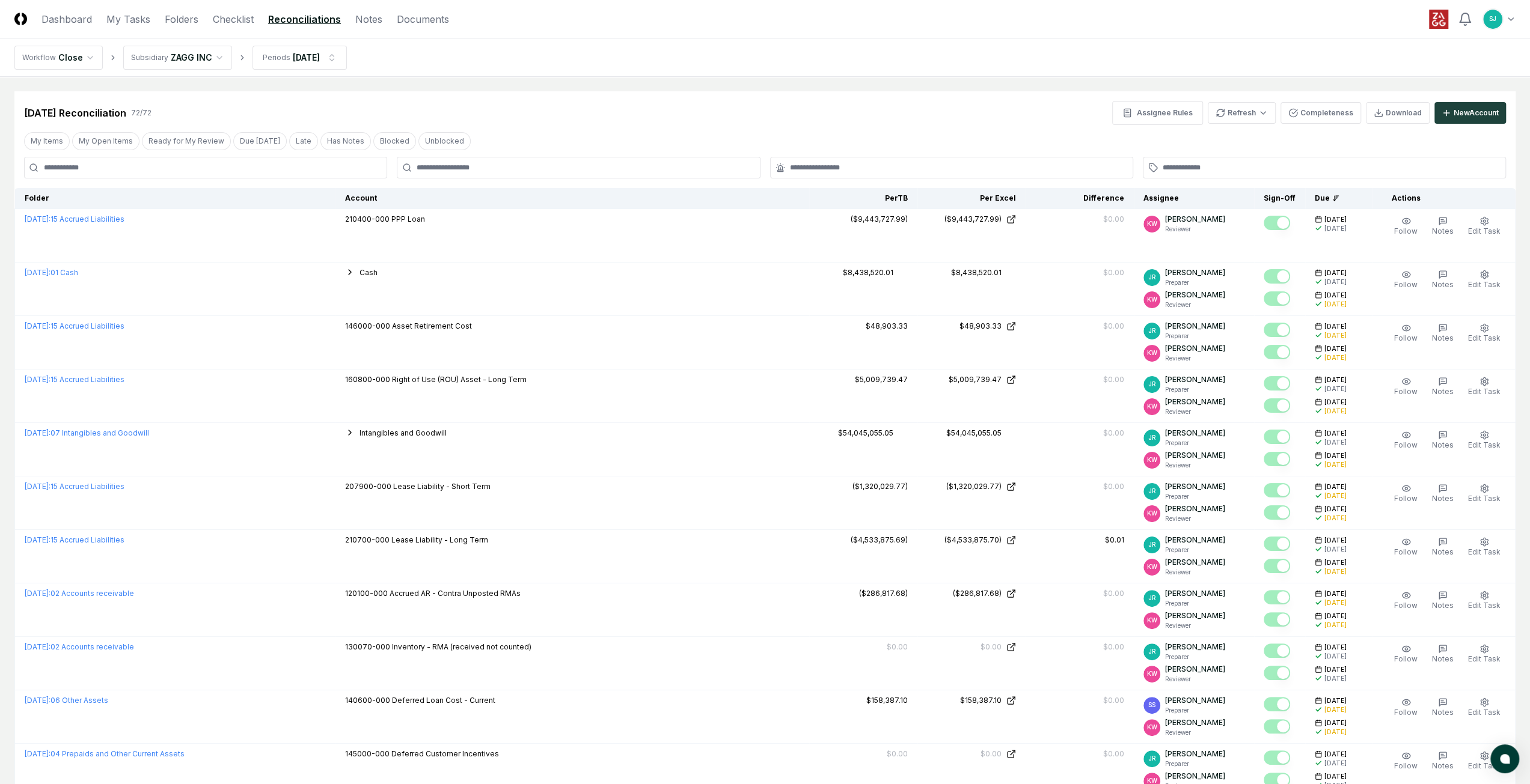
drag, startPoint x: 600, startPoint y: 328, endPoint x: 609, endPoint y: 147, distance: 181.2
click at [557, 108] on div "Aug 2025 Reconciliation 72 / 72 Assignee Rules Refresh Completeness Download Ne…" at bounding box center [764, 113] width 1482 height 24
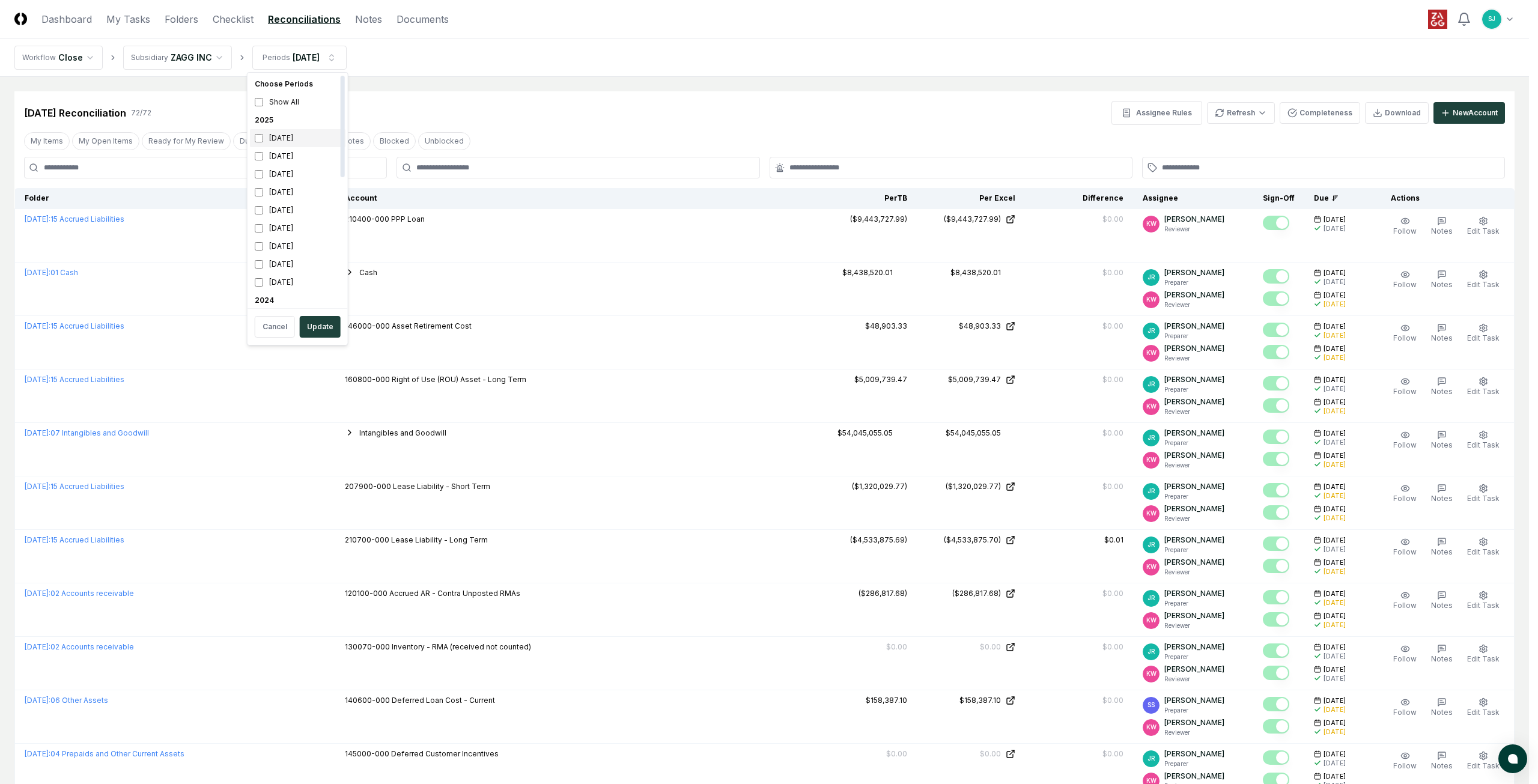
click at [292, 136] on div "September 2025" at bounding box center [298, 138] width 96 height 18
click at [317, 324] on button "Update" at bounding box center [320, 326] width 41 height 22
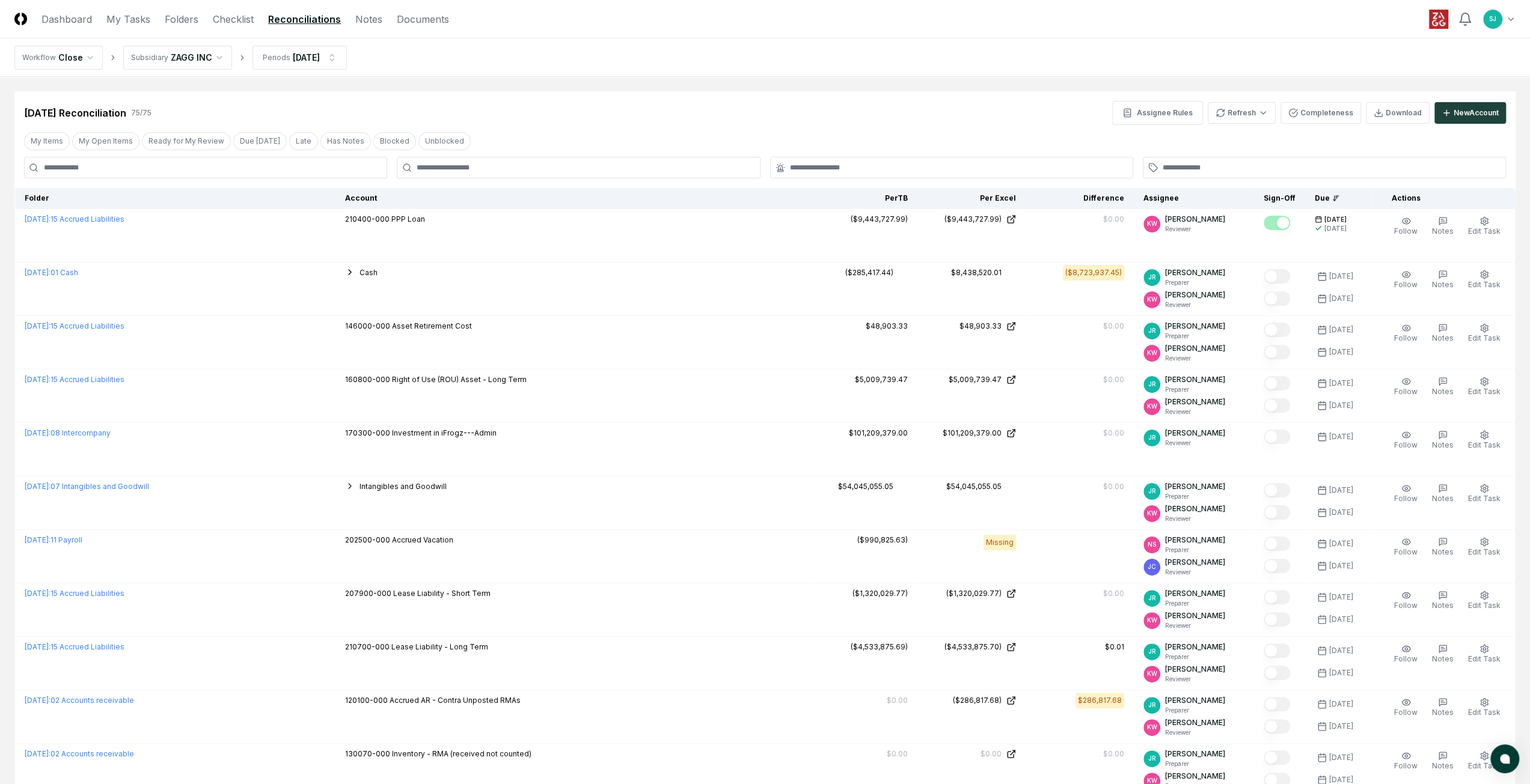
drag, startPoint x: 772, startPoint y: 430, endPoint x: 764, endPoint y: 81, distance: 349.1
